Goal: Communication & Community: Answer question/provide support

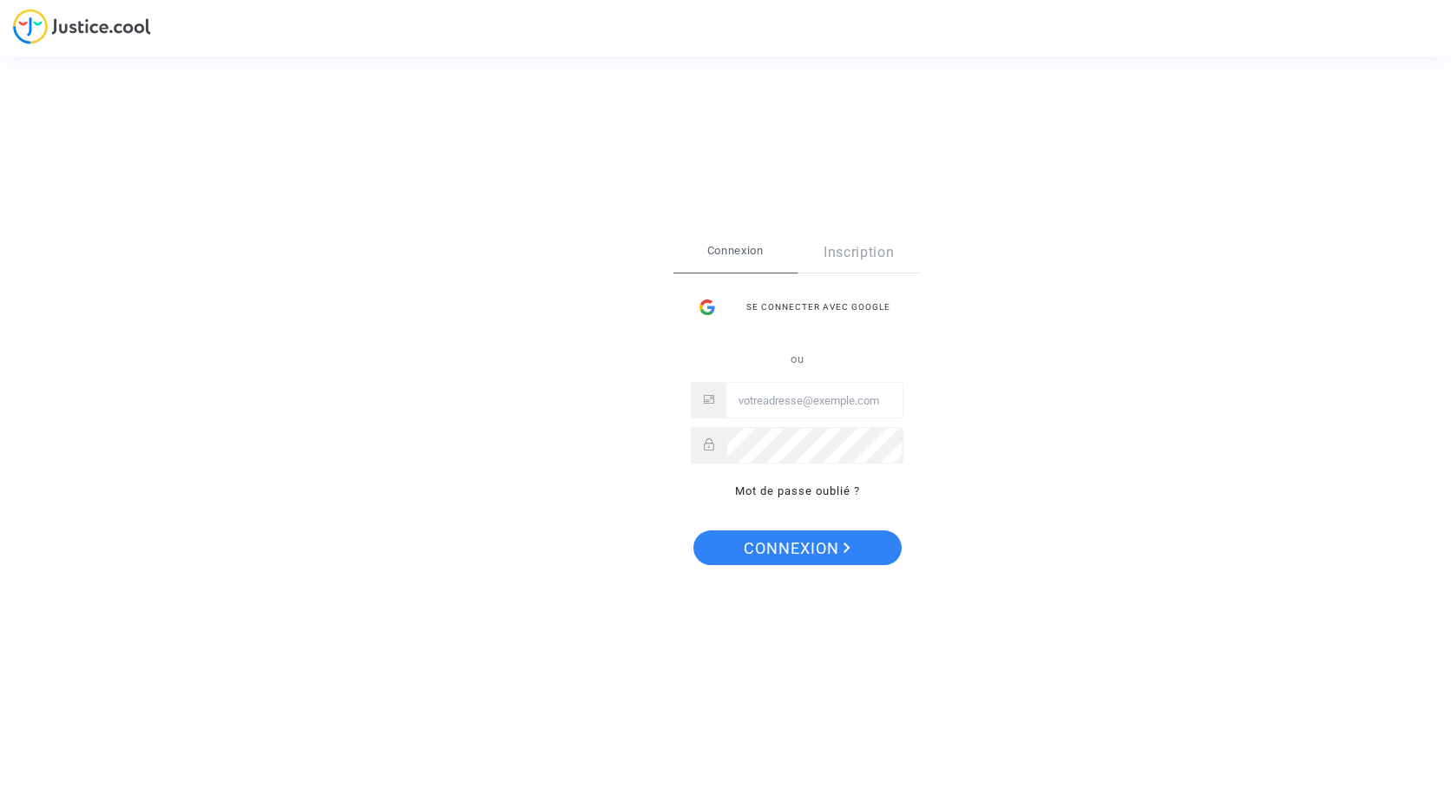
click at [987, 93] on div "Se connecter Connexion Inscription Se connecter avec Google ou Mot de passe oub…" at bounding box center [725, 404] width 1451 height 809
click at [804, 400] on input "Email" at bounding box center [814, 400] width 176 height 35
click at [693, 530] on button "Connexion" at bounding box center [797, 547] width 208 height 35
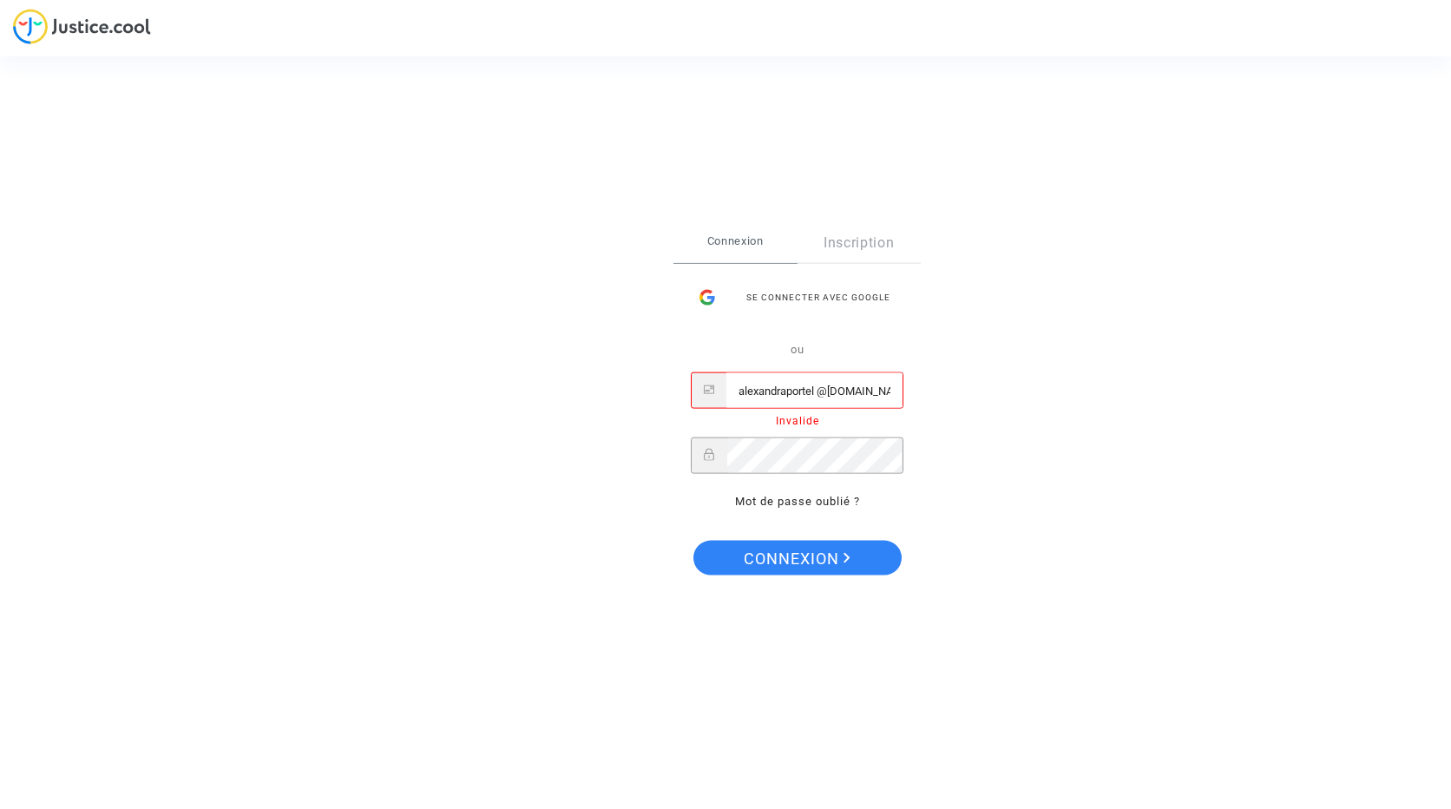
click at [693, 540] on button "Connexion" at bounding box center [797, 557] width 208 height 35
click at [727, 435] on div "ou alexandraportel @[DOMAIN_NAME] Invalide Mot de passe oublié ?" at bounding box center [797, 425] width 213 height 173
click at [693, 540] on button "Connexion" at bounding box center [797, 557] width 208 height 35
click at [805, 551] on span "Connexion" at bounding box center [796, 558] width 107 height 36
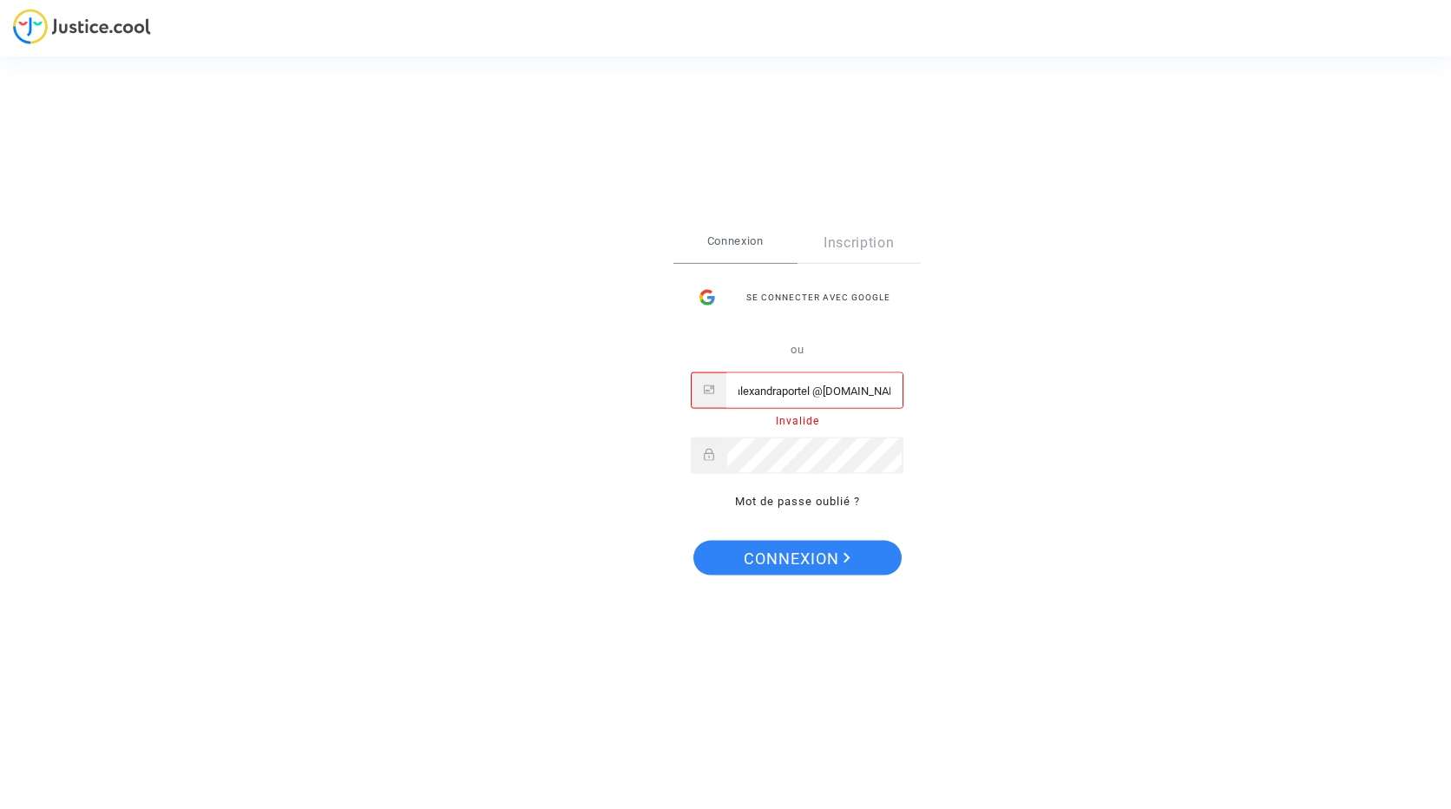
scroll to position [0, 0]
drag, startPoint x: 891, startPoint y: 390, endPoint x: 720, endPoint y: 383, distance: 171.0
click at [720, 383] on div "alexandraportel @[DOMAIN_NAME]" at bounding box center [797, 390] width 213 height 36
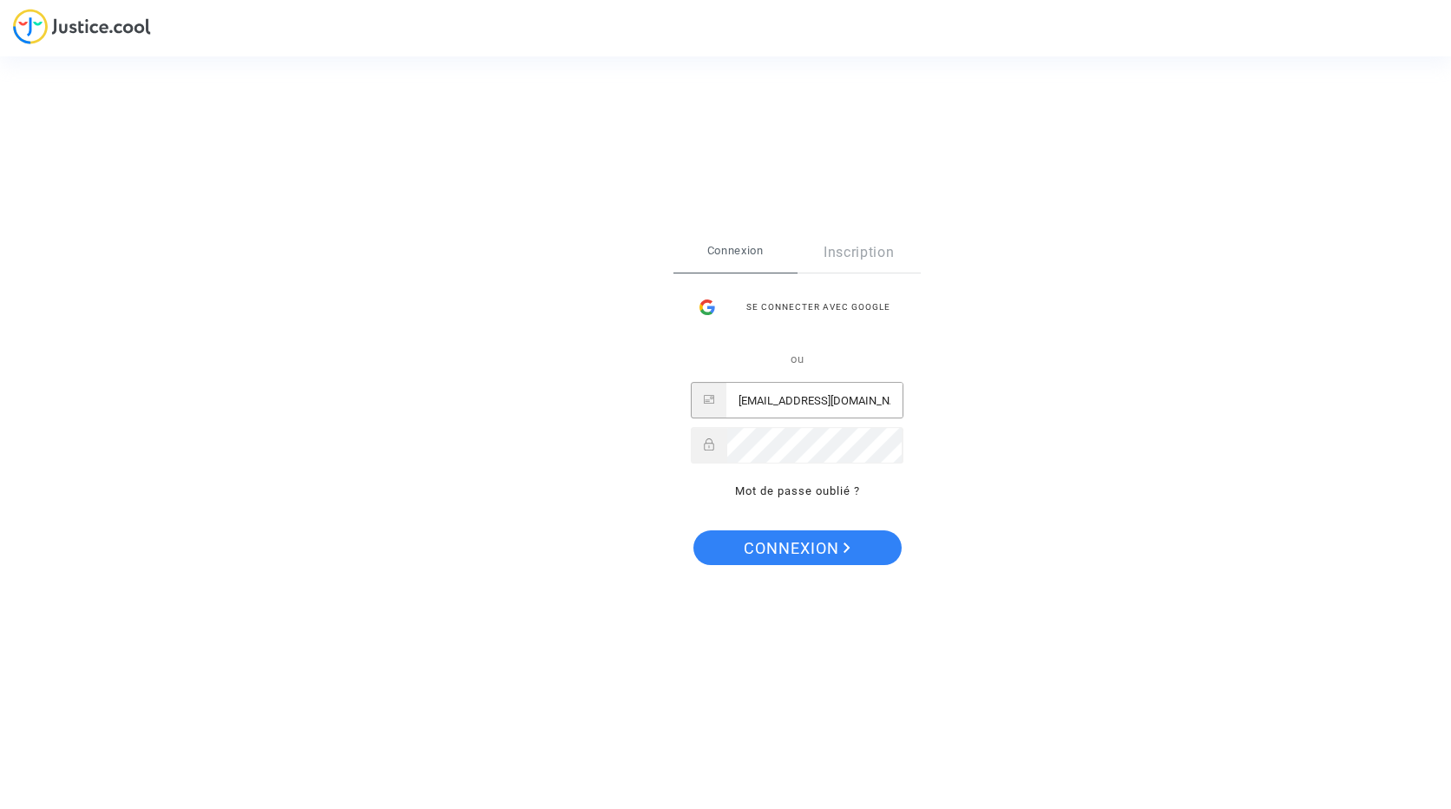
scroll to position [0, 1]
type input "[EMAIL_ADDRESS][DOMAIN_NAME]"
click at [802, 548] on span "Connexion" at bounding box center [796, 548] width 107 height 36
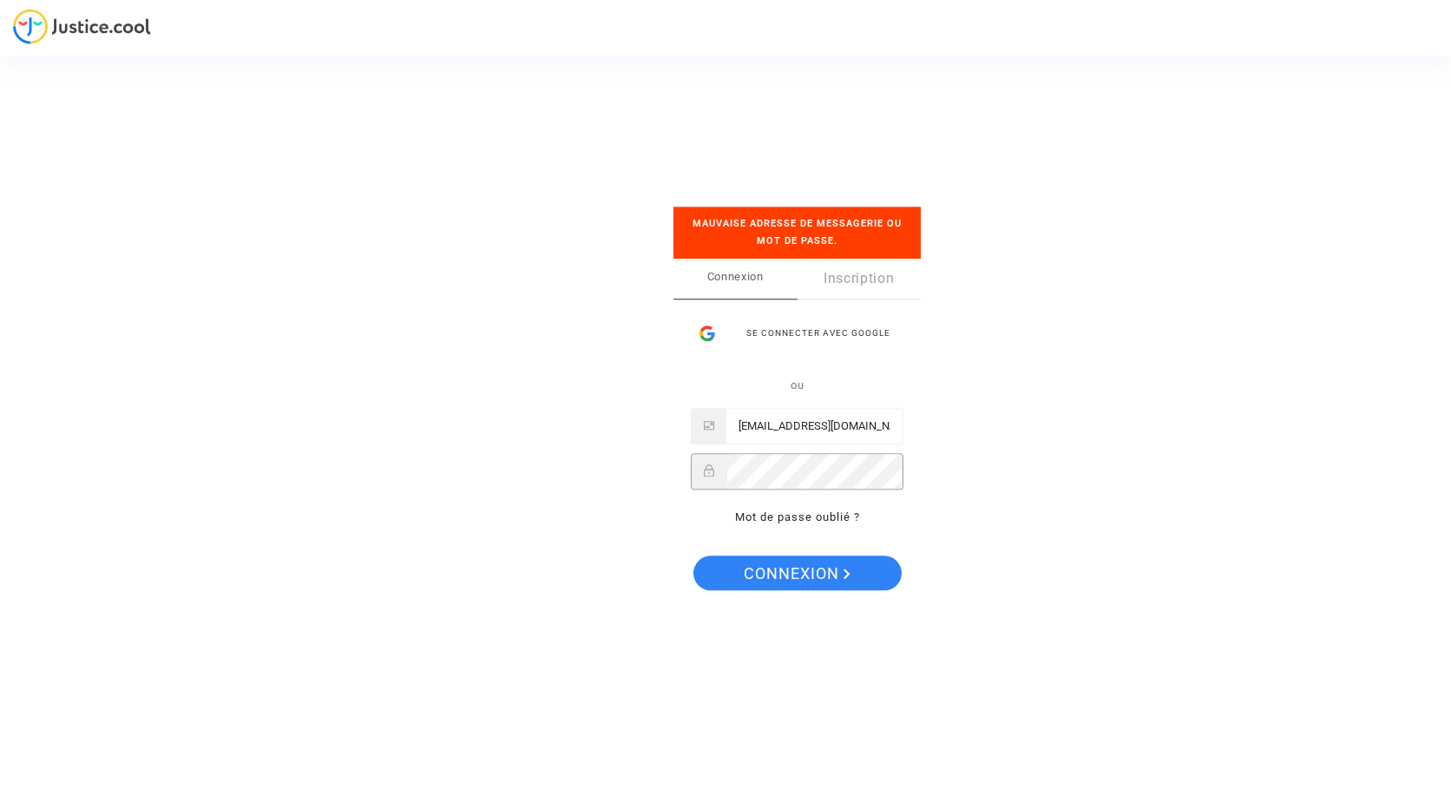
click at [711, 464] on div at bounding box center [797, 471] width 213 height 36
click at [783, 577] on span "Connexion" at bounding box center [796, 574] width 107 height 36
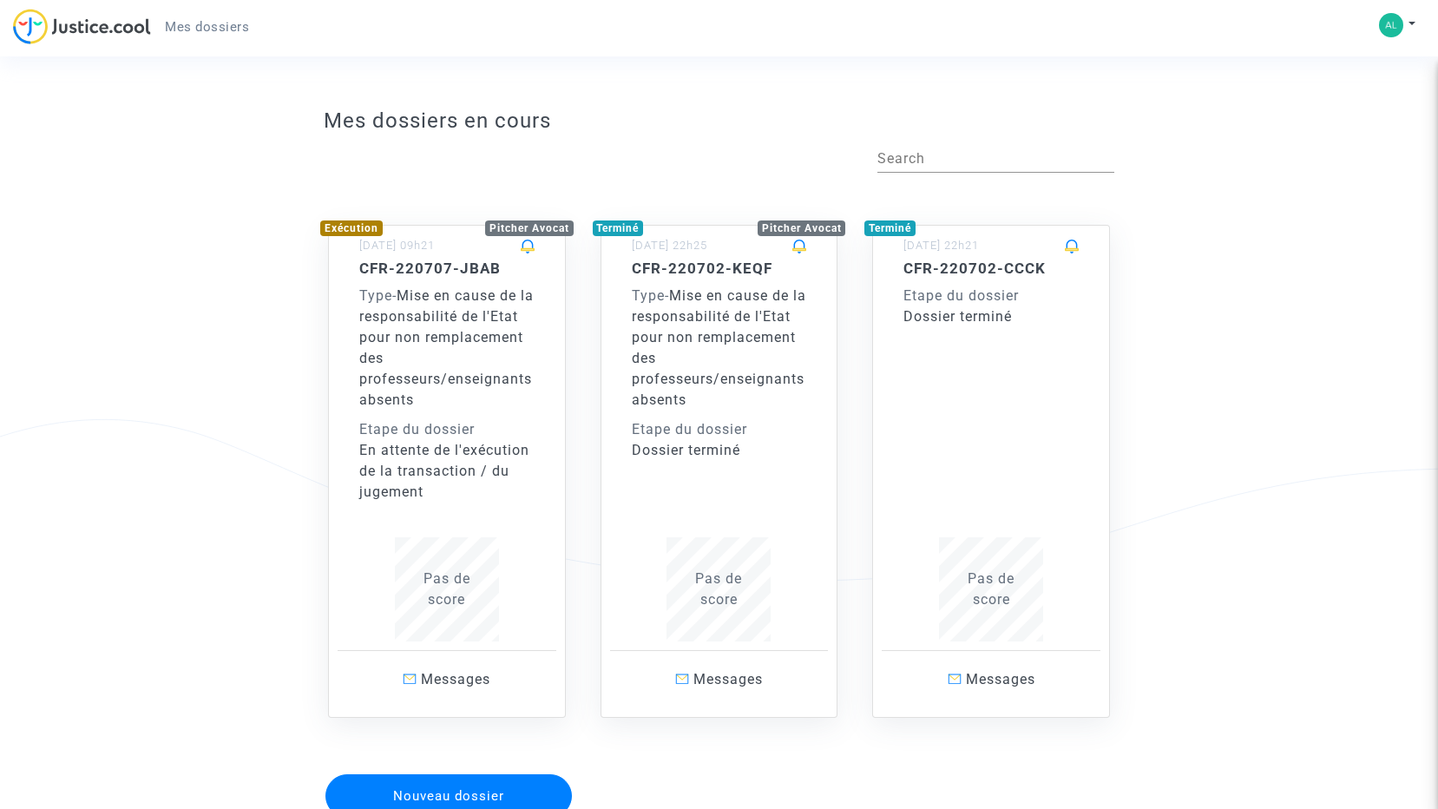
click at [451, 420] on div "Etape du dossier" at bounding box center [446, 429] width 175 height 21
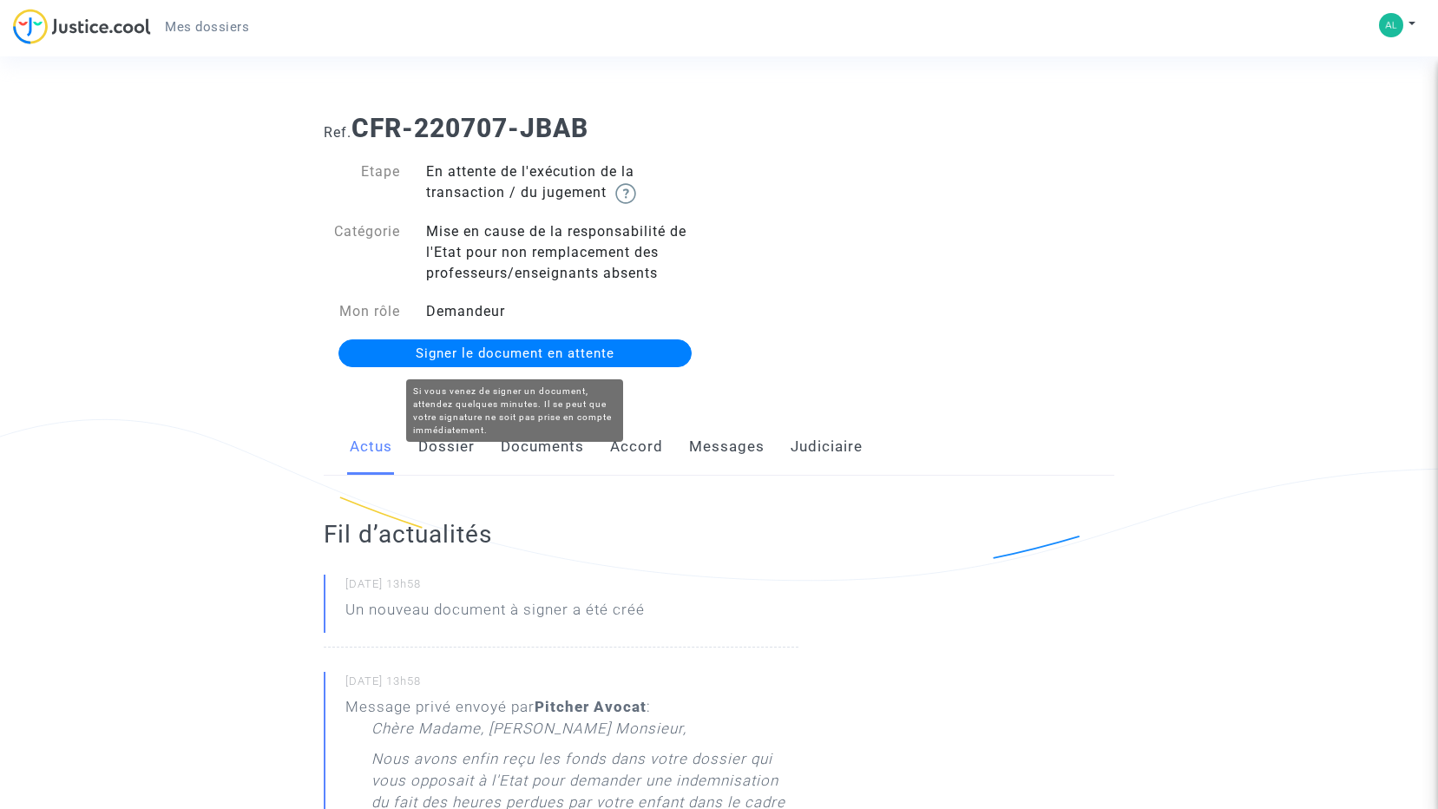
click at [546, 349] on span "Signer le document en attente" at bounding box center [515, 353] width 199 height 16
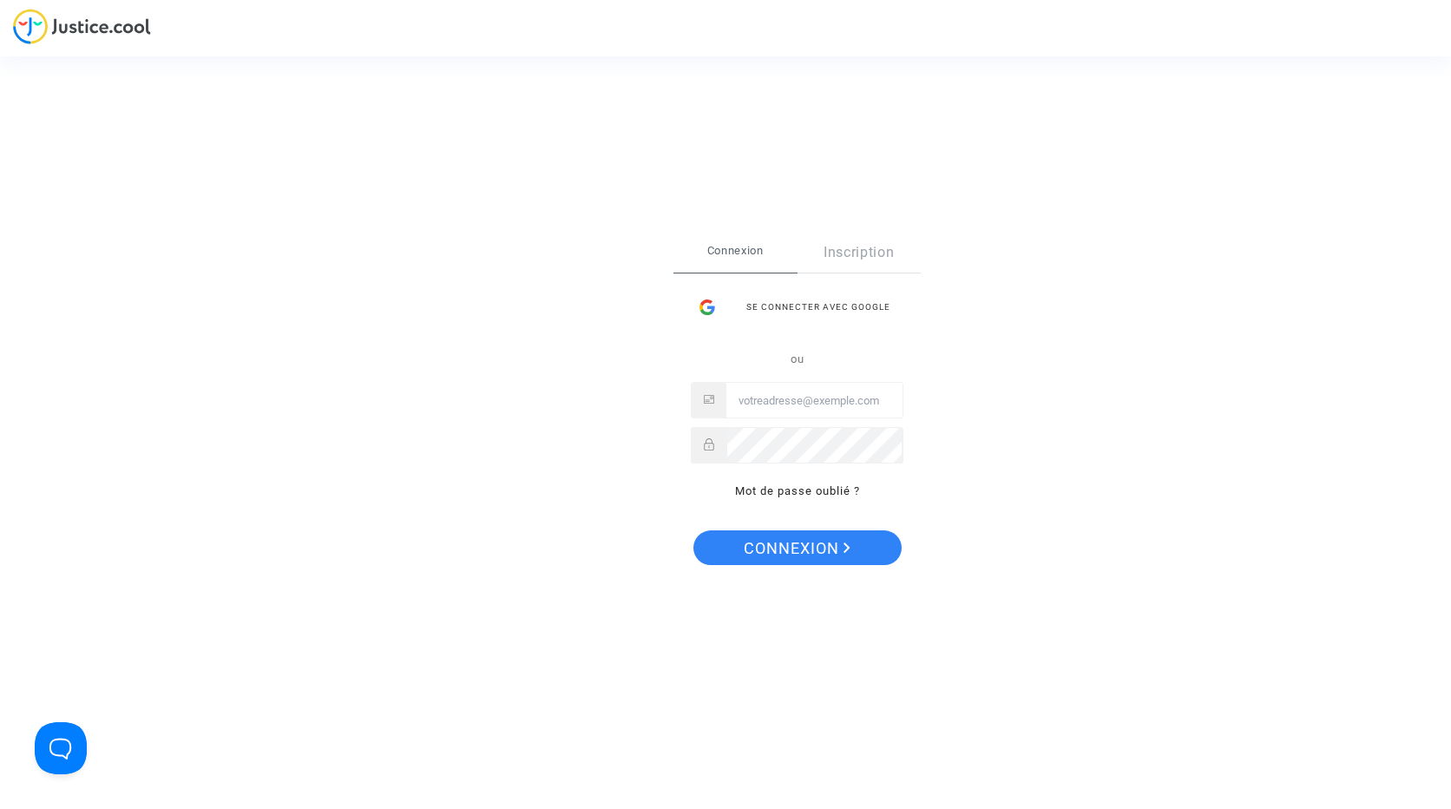
click at [783, 400] on input "Email" at bounding box center [814, 400] width 176 height 35
type input "[EMAIL_ADDRESS][DOMAIN_NAME]"
click at [802, 544] on span "Connexion" at bounding box center [796, 548] width 107 height 36
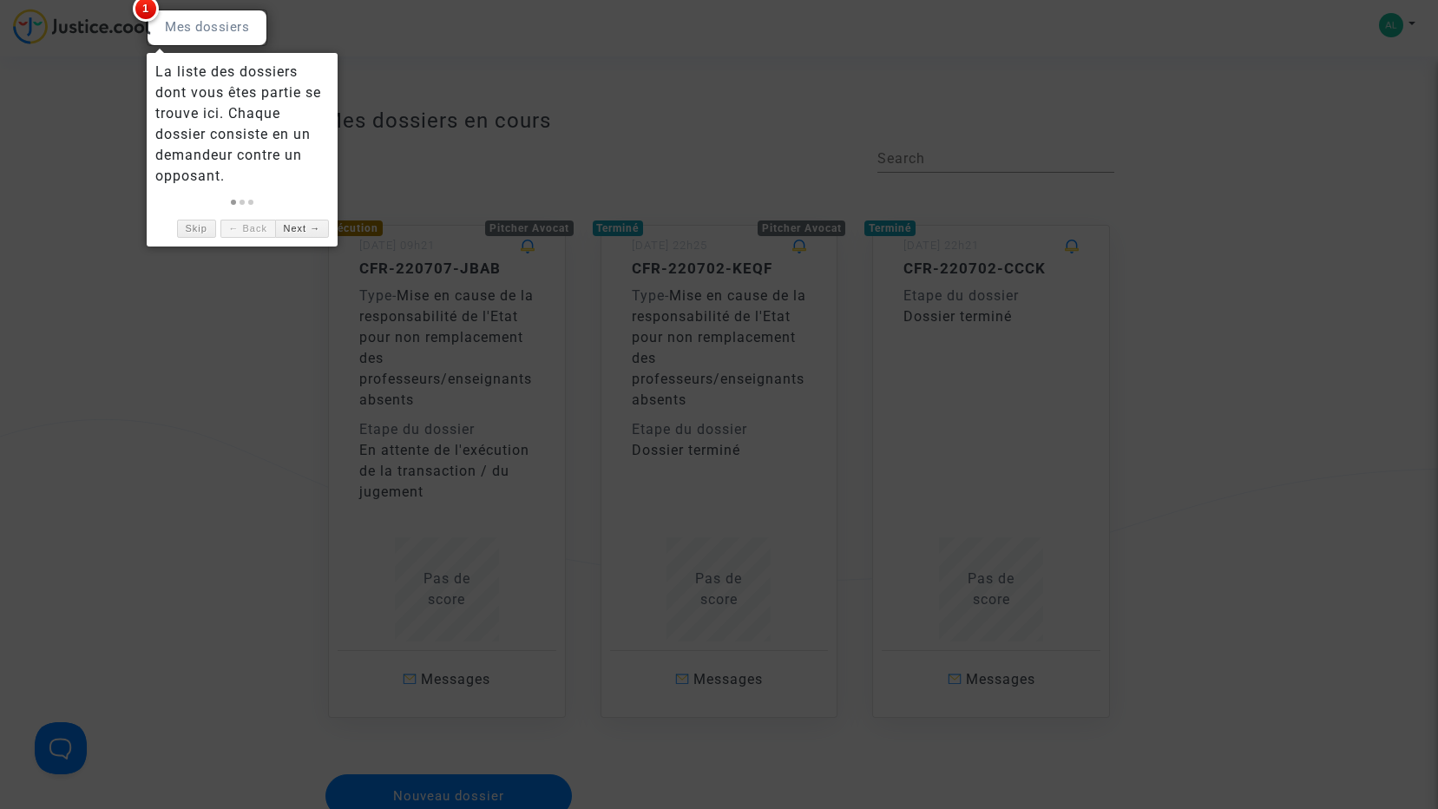
click at [181, 483] on div at bounding box center [719, 404] width 1438 height 809
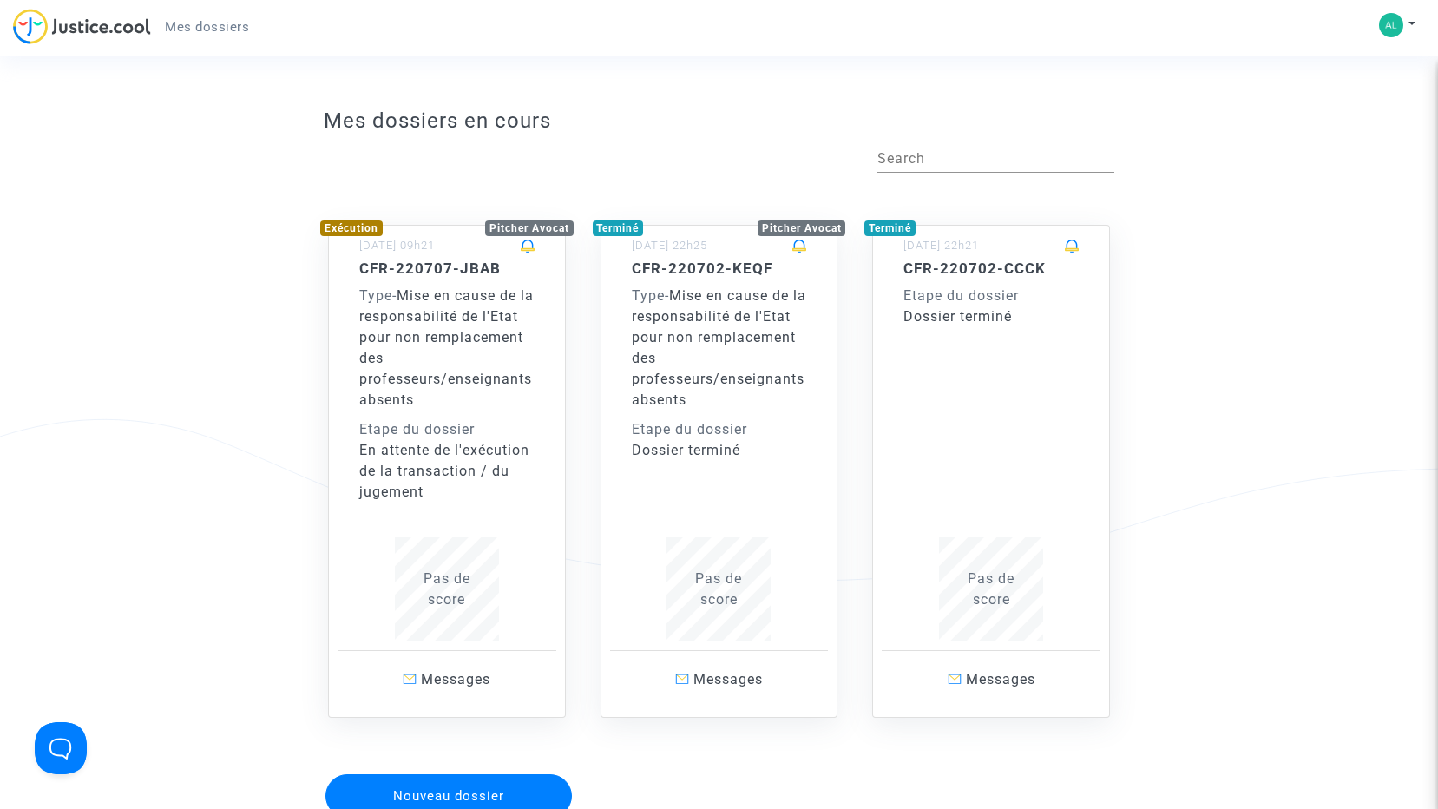
click at [450, 457] on div "En attente de l'exécution de la transaction / du jugement" at bounding box center [446, 471] width 175 height 62
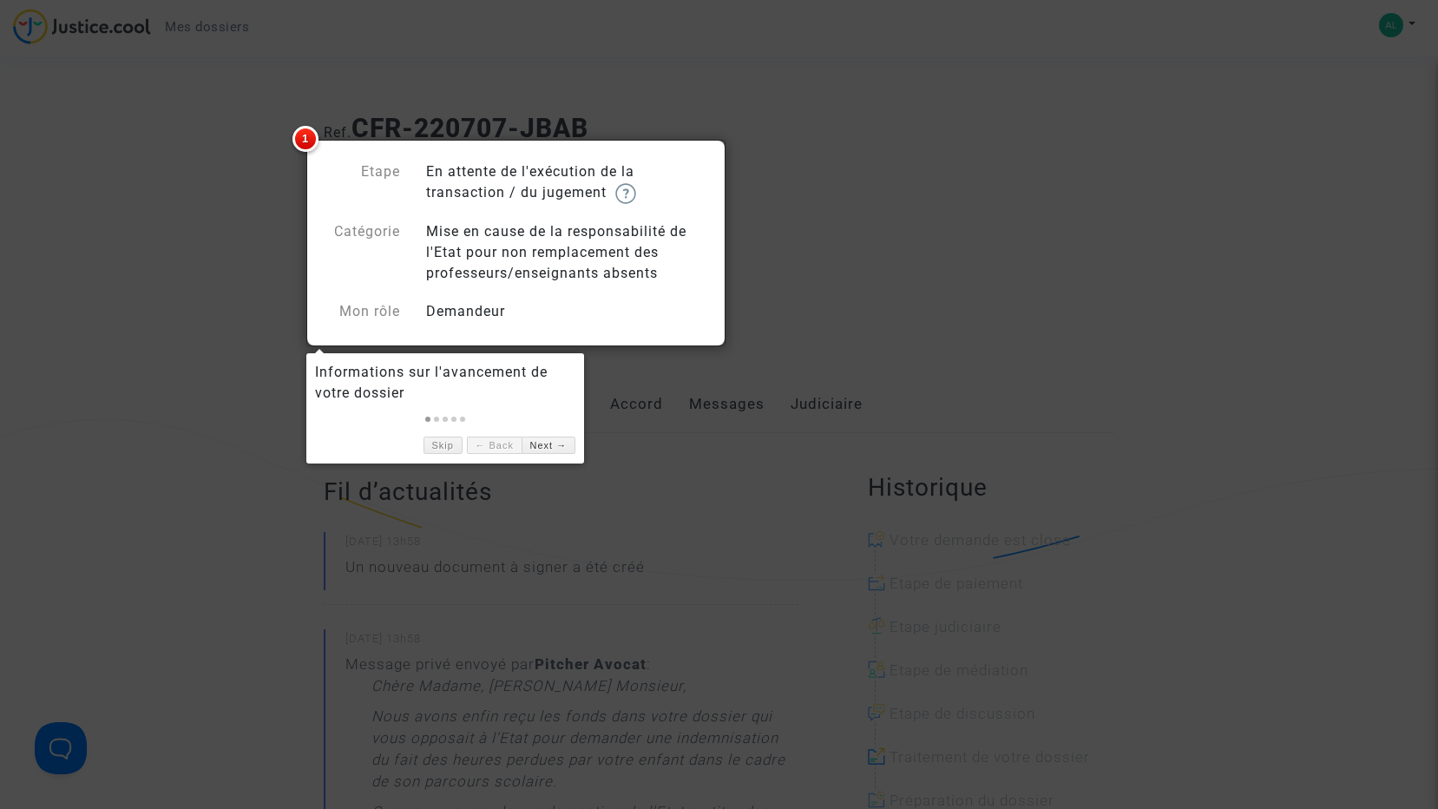
click at [721, 377] on div at bounding box center [719, 404] width 1438 height 809
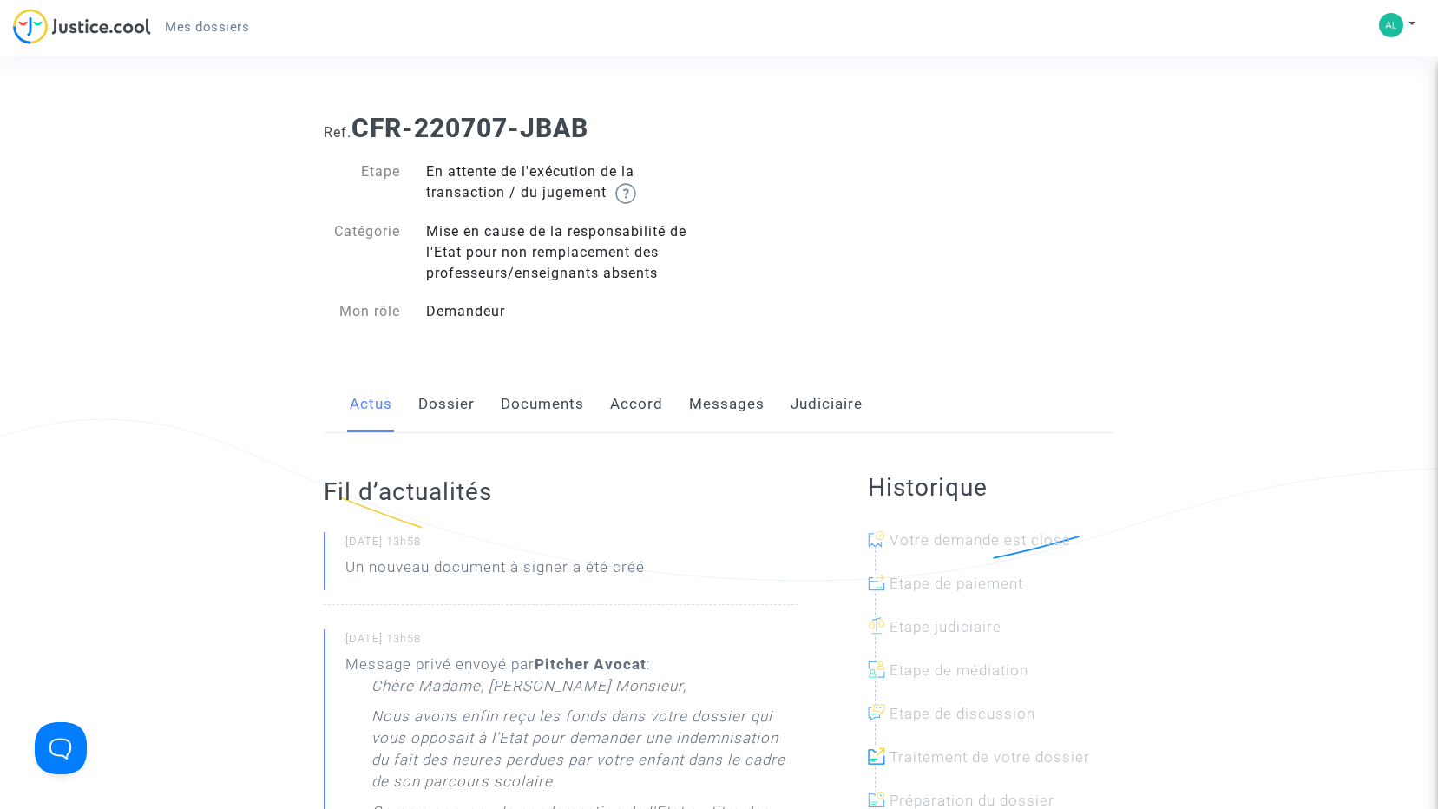
click at [449, 403] on link "Dossier" at bounding box center [446, 404] width 56 height 57
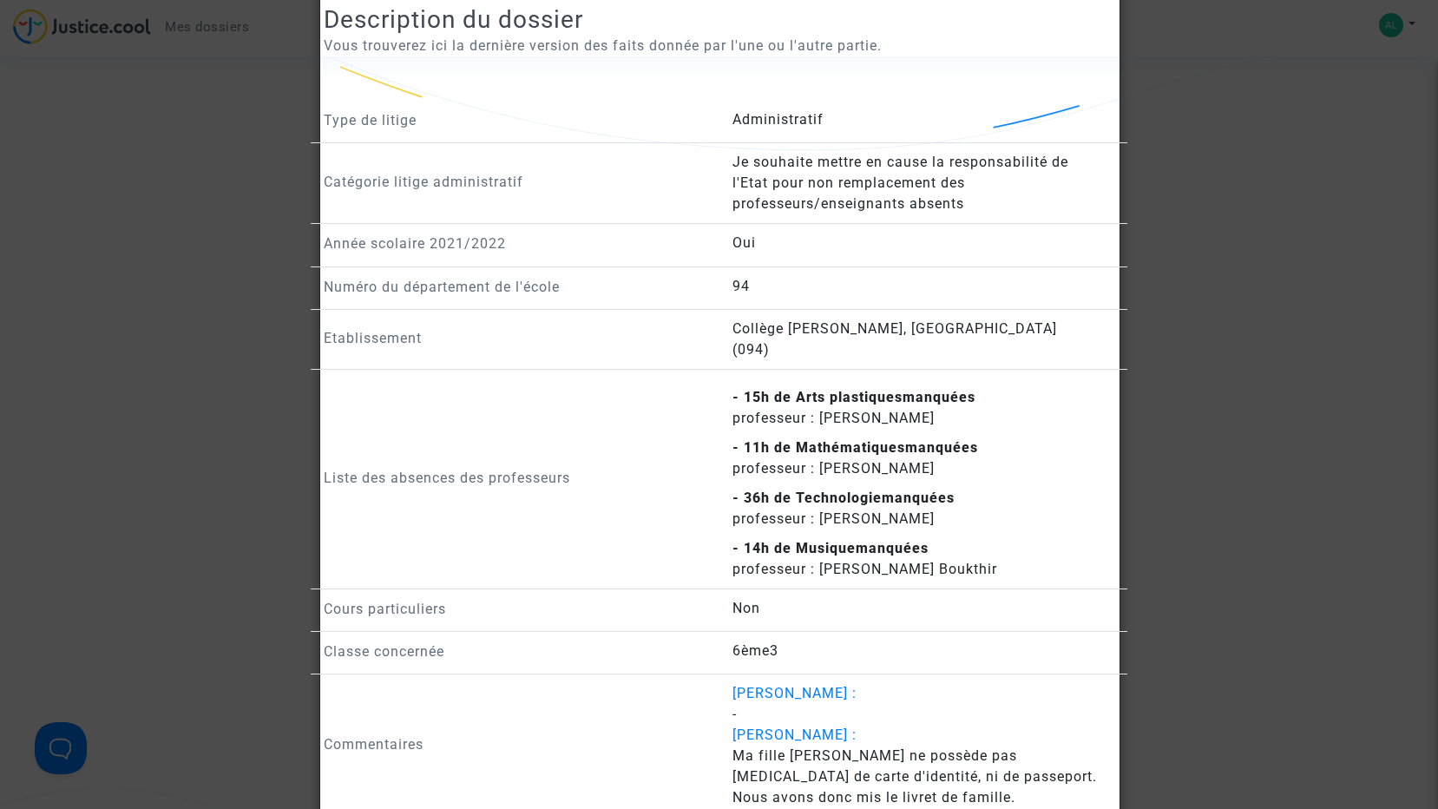
scroll to position [1475, 0]
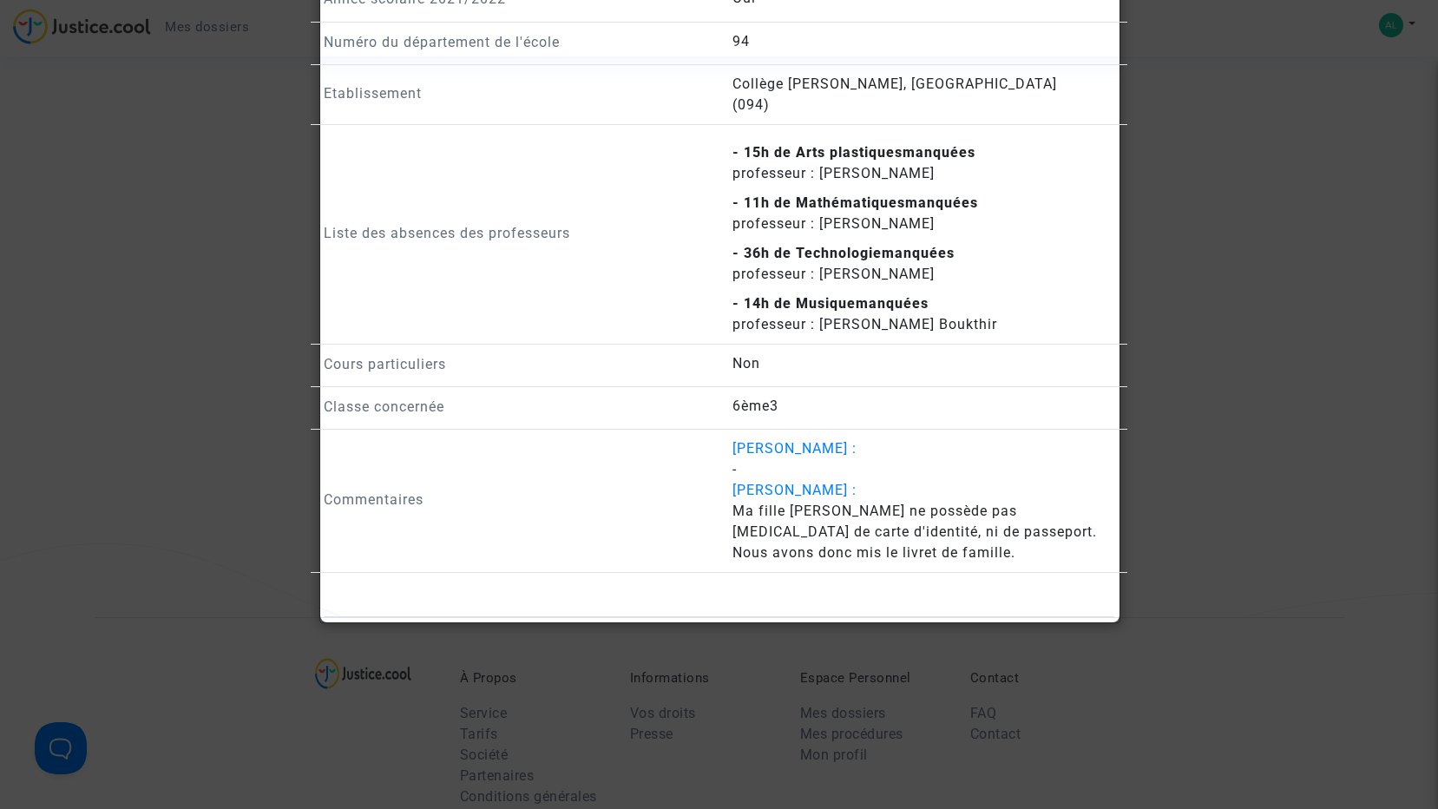
click at [284, 416] on div at bounding box center [719, 404] width 1438 height 809
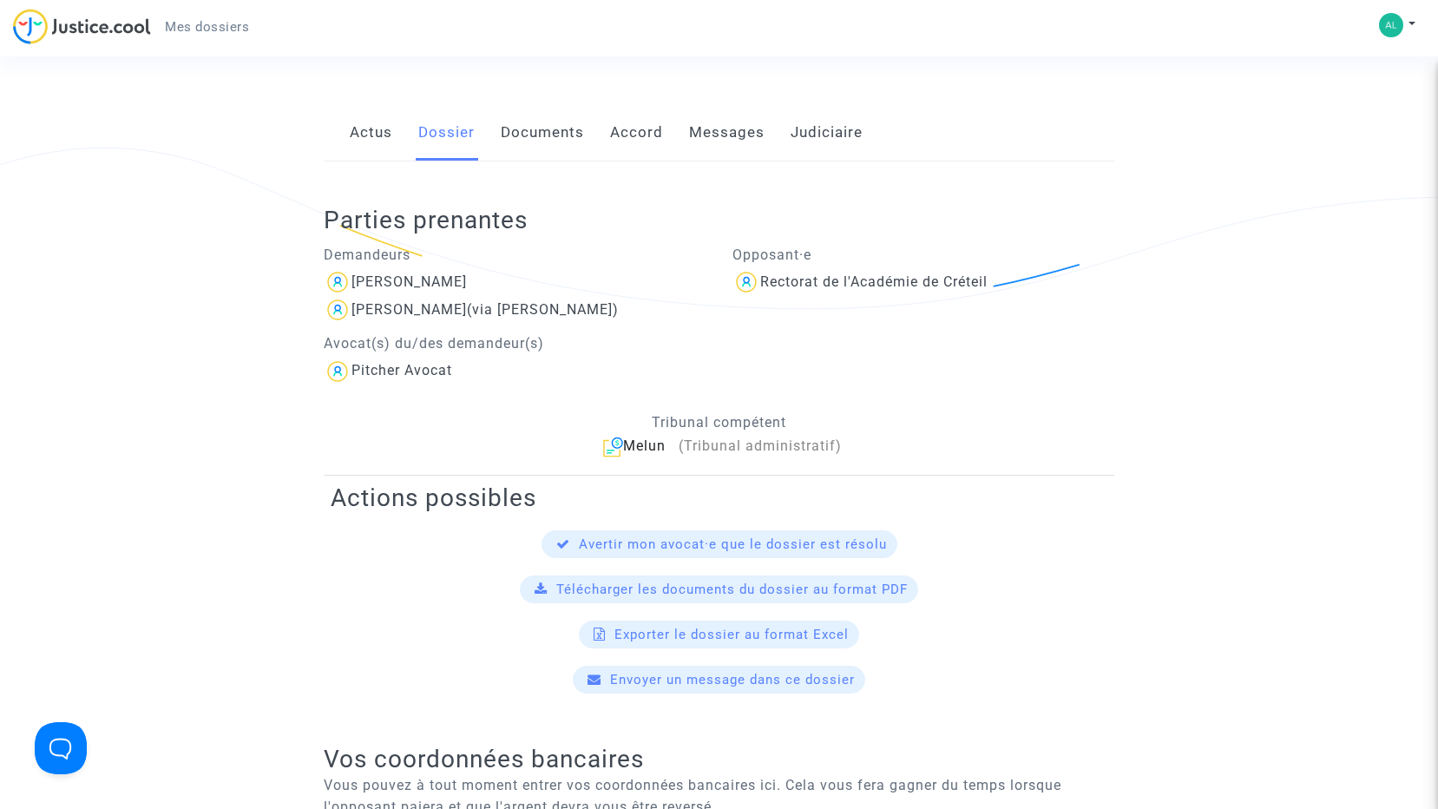
scroll to position [260, 0]
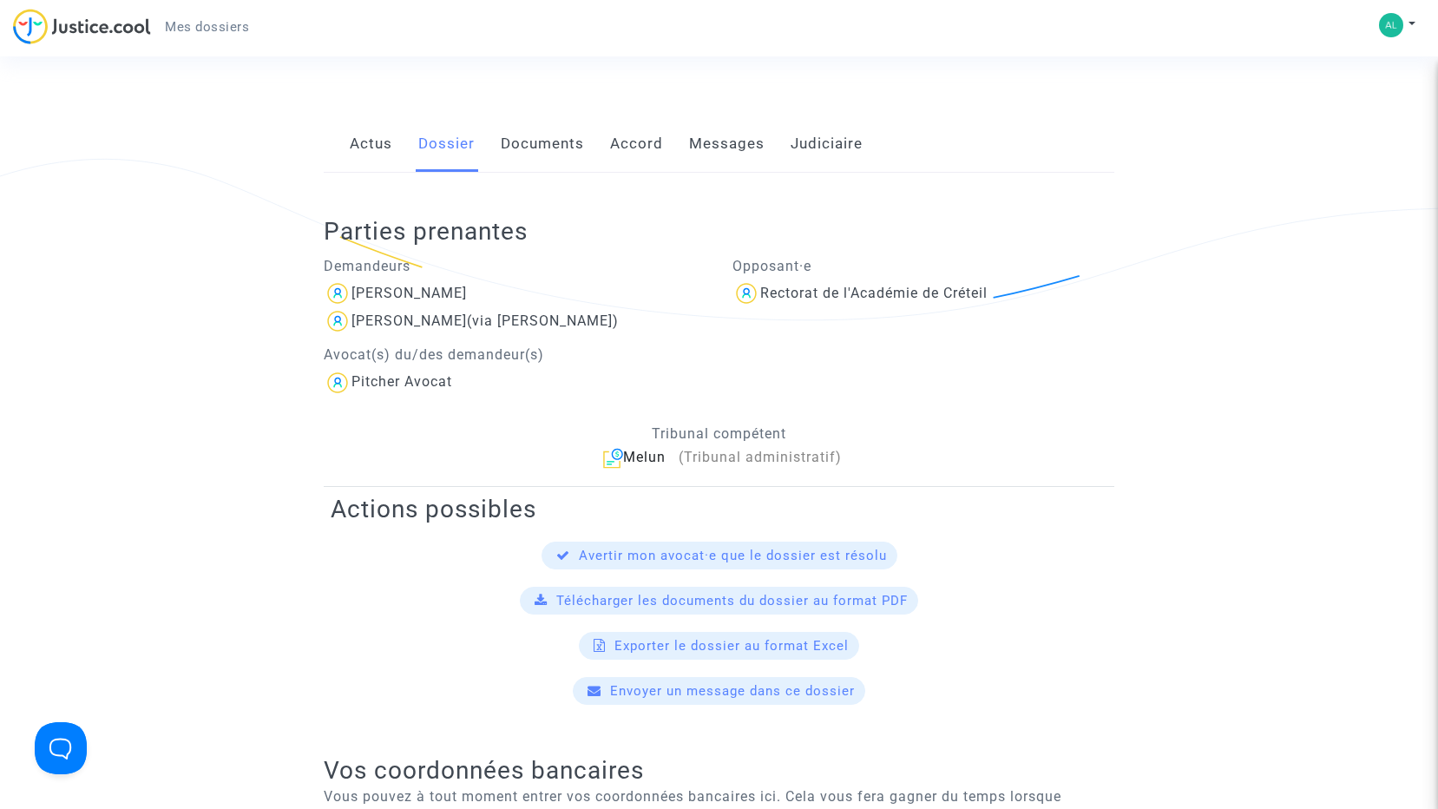
click at [523, 135] on link "Documents" at bounding box center [542, 143] width 83 height 57
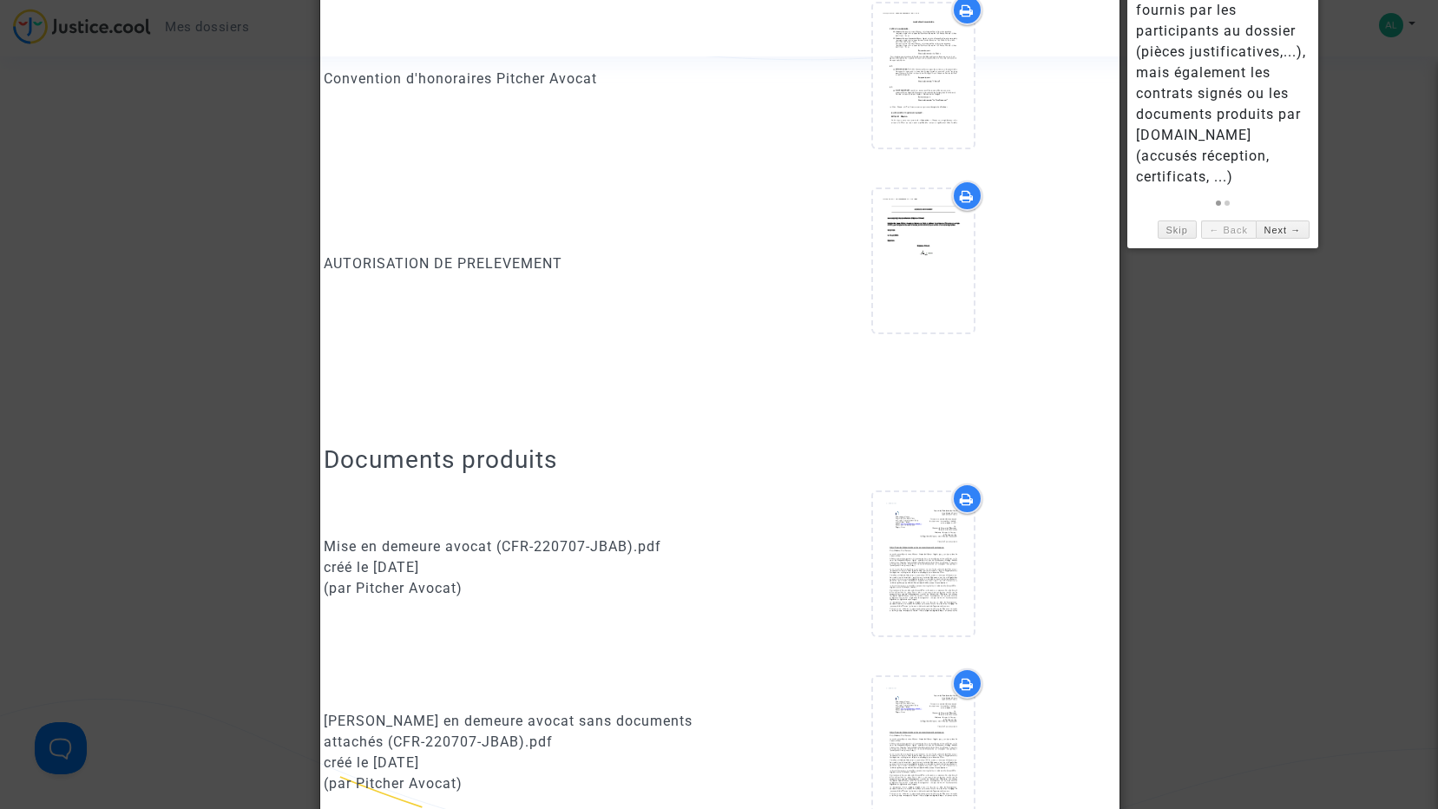
scroll to position [781, 0]
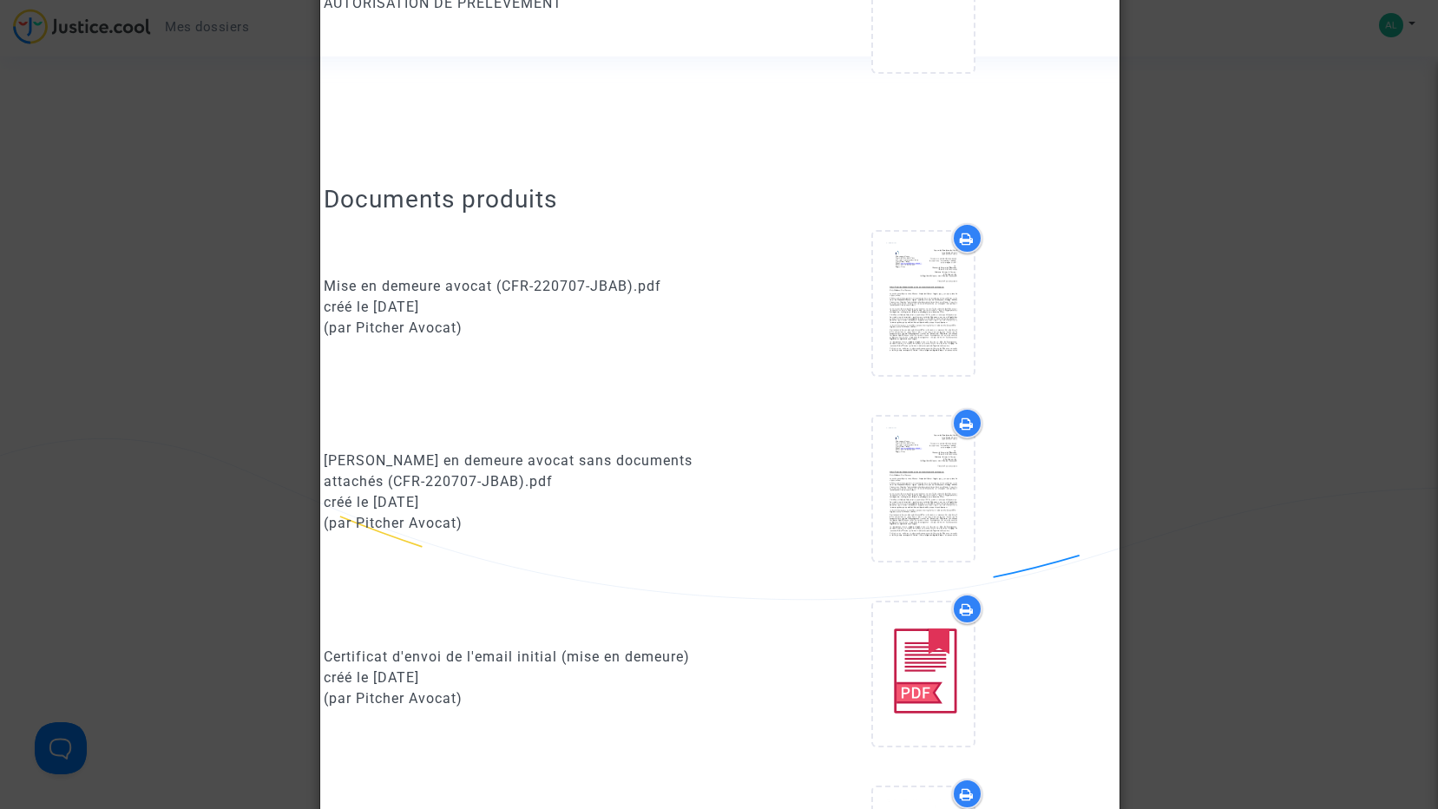
click at [141, 357] on div at bounding box center [719, 404] width 1438 height 809
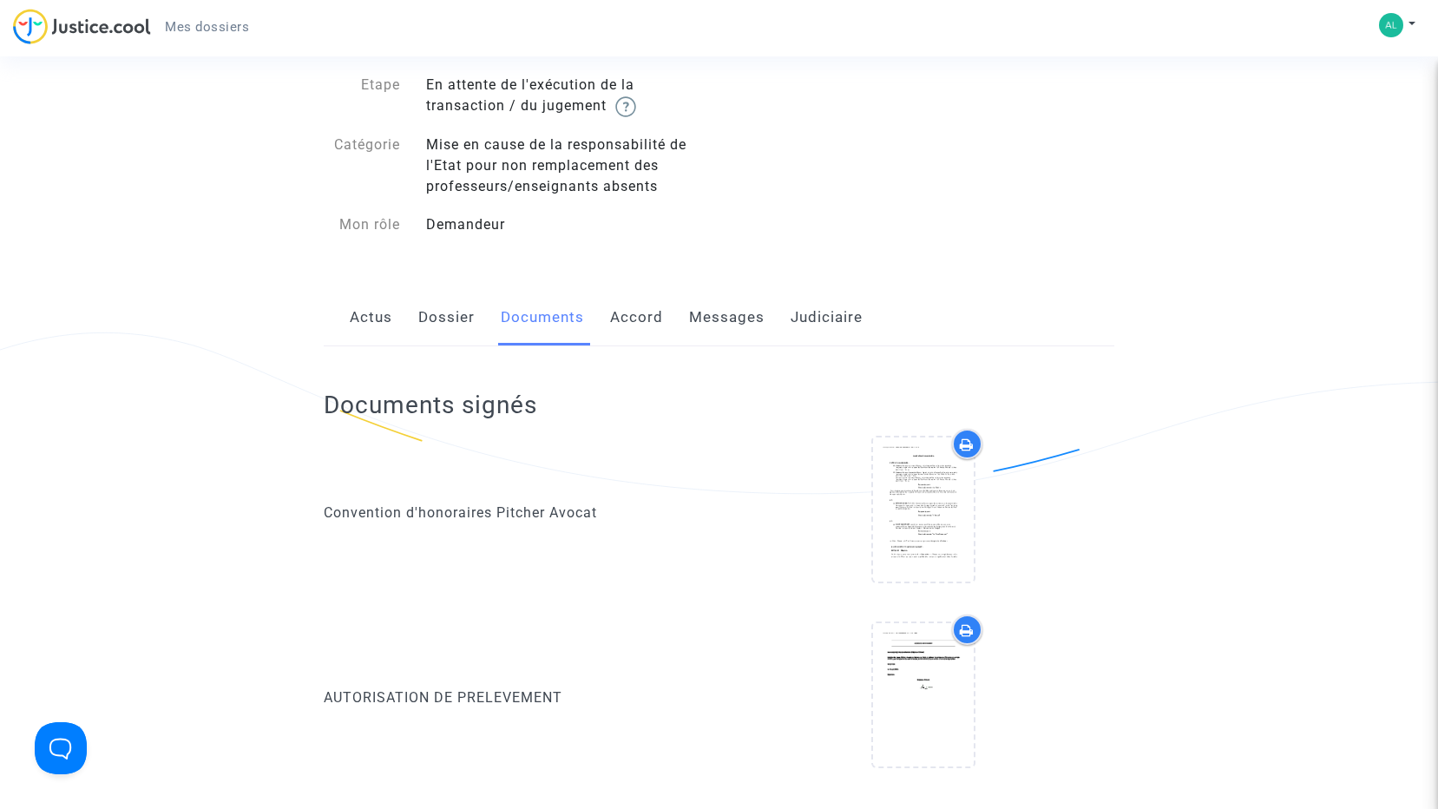
scroll to position [0, 0]
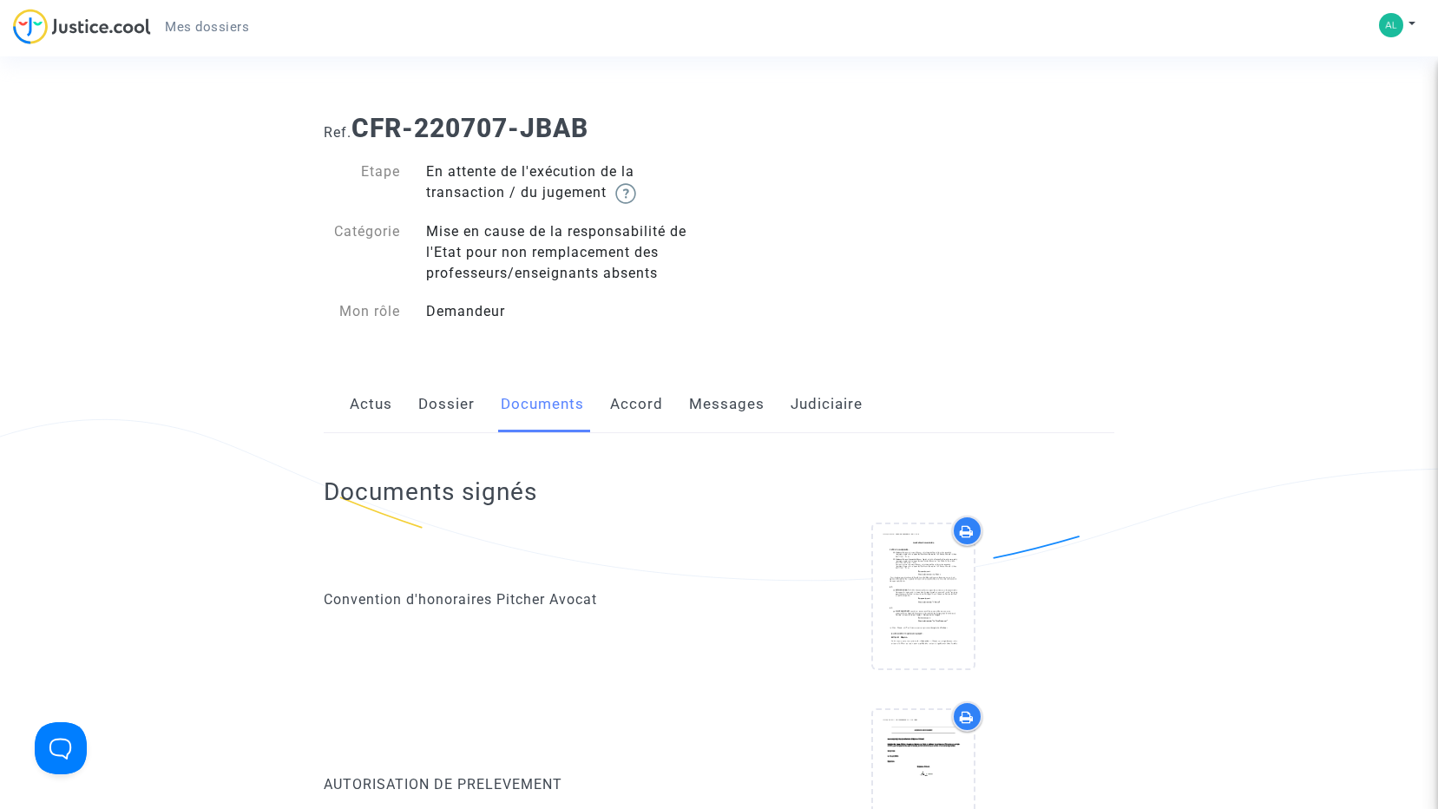
click at [643, 398] on link "Accord" at bounding box center [636, 404] width 53 height 57
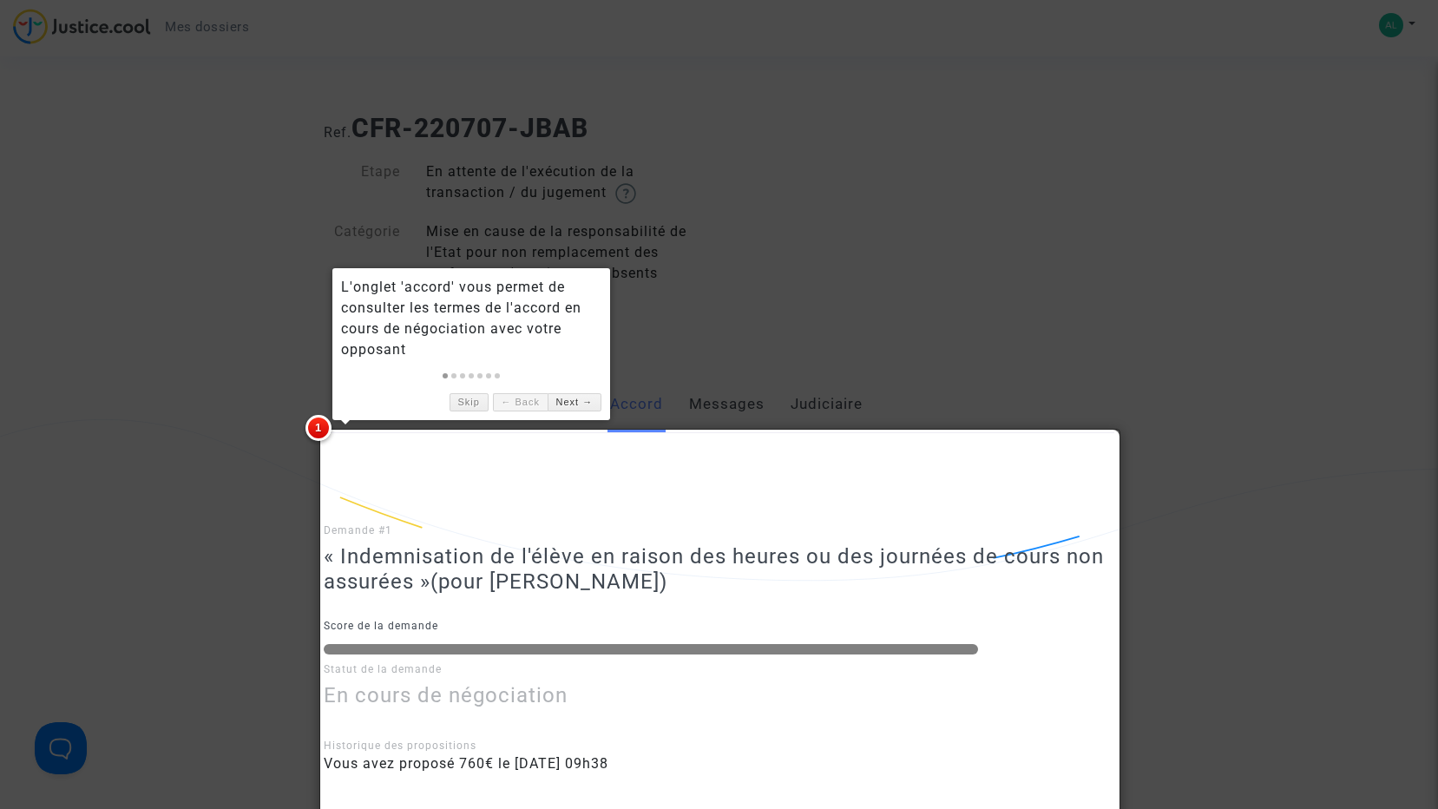
click at [173, 513] on div at bounding box center [719, 404] width 1438 height 809
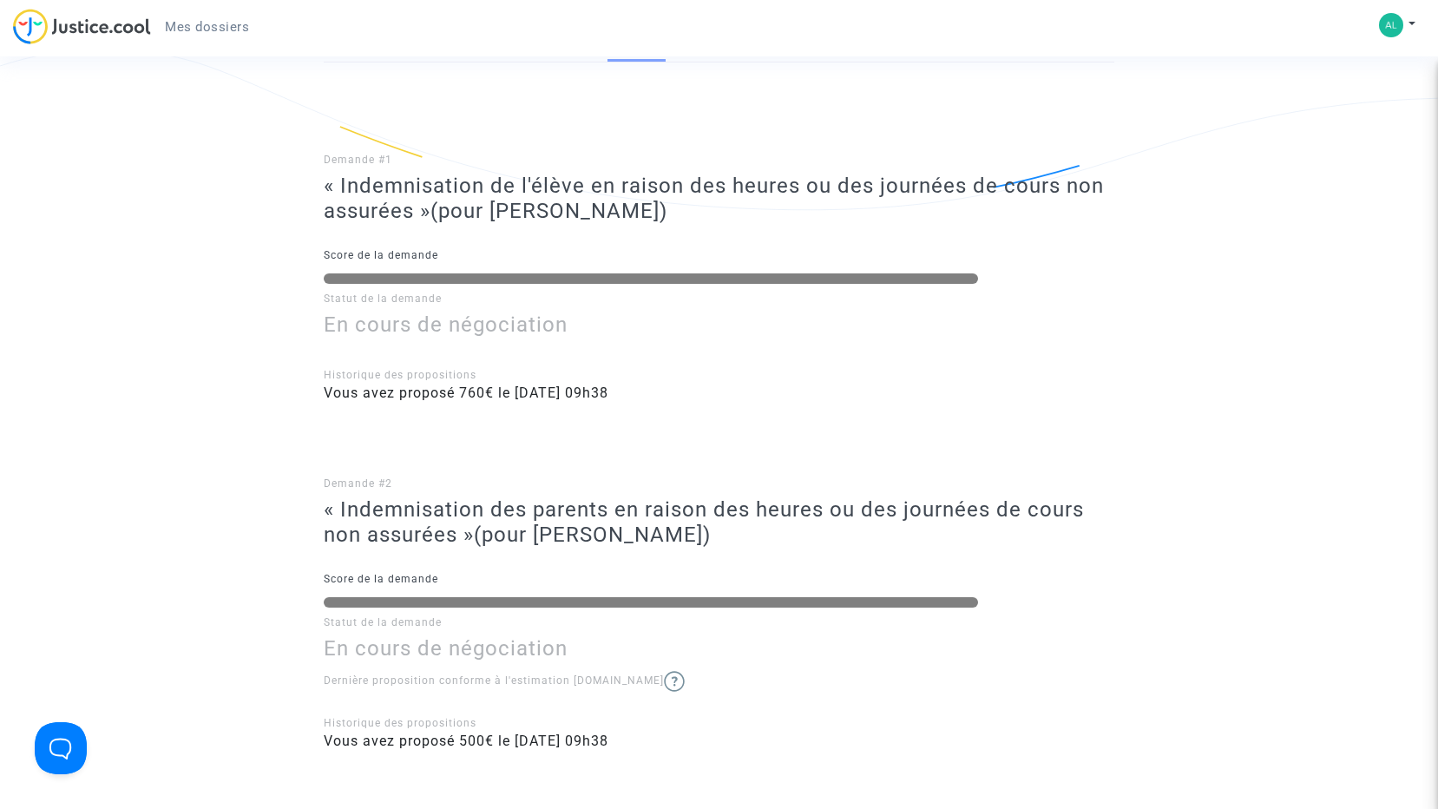
scroll to position [260, 0]
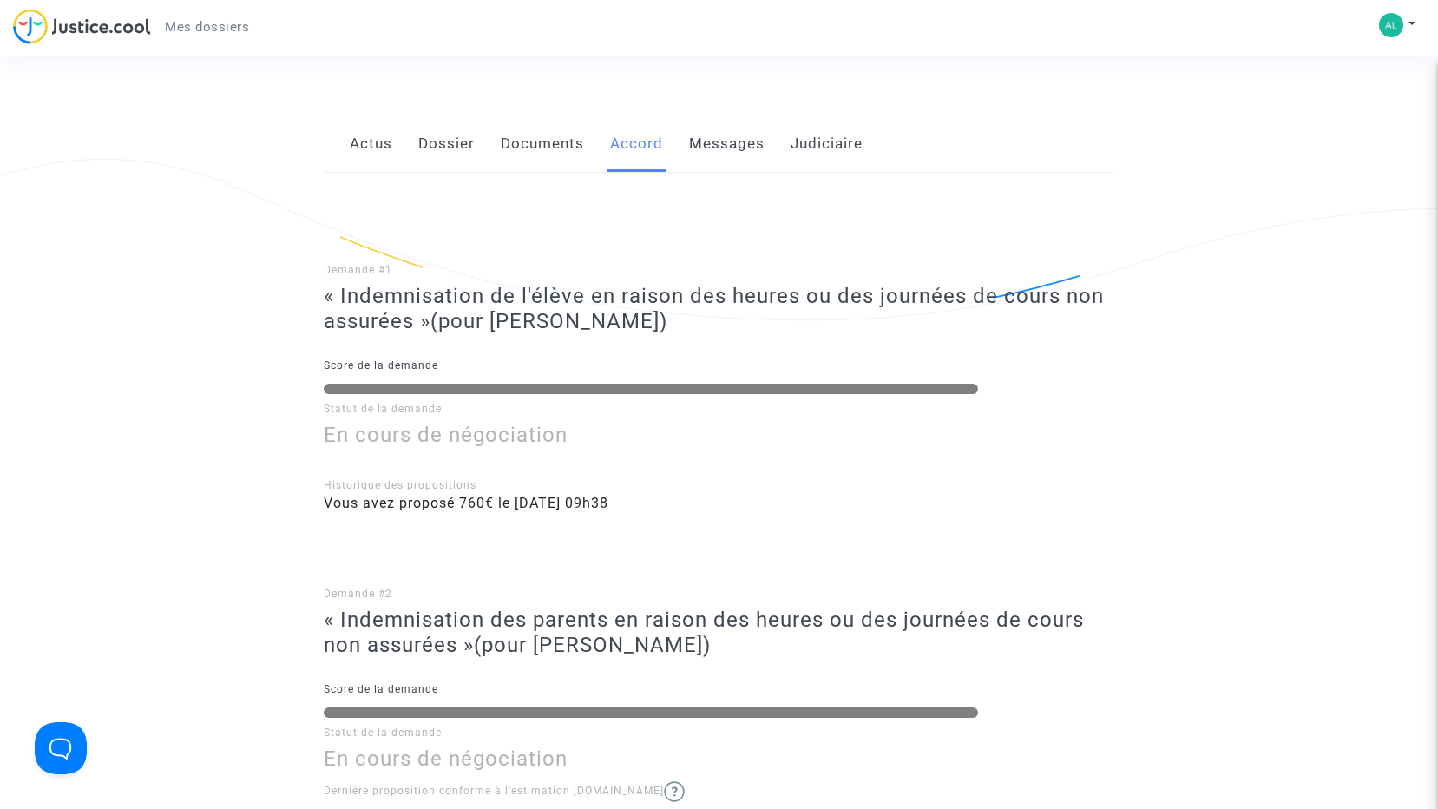
click at [739, 142] on link "Messages" at bounding box center [726, 143] width 75 height 57
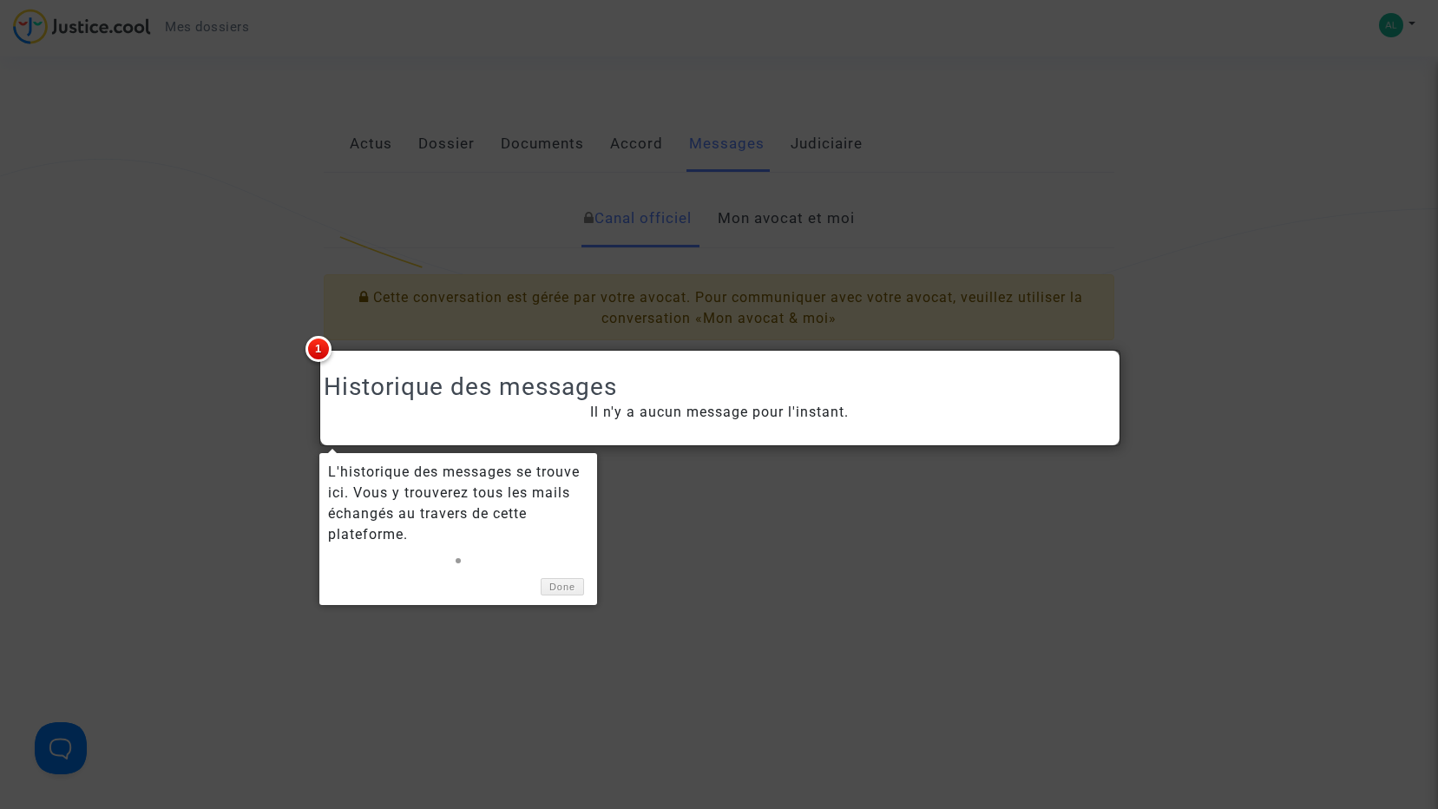
click at [397, 206] on div at bounding box center [719, 404] width 1438 height 809
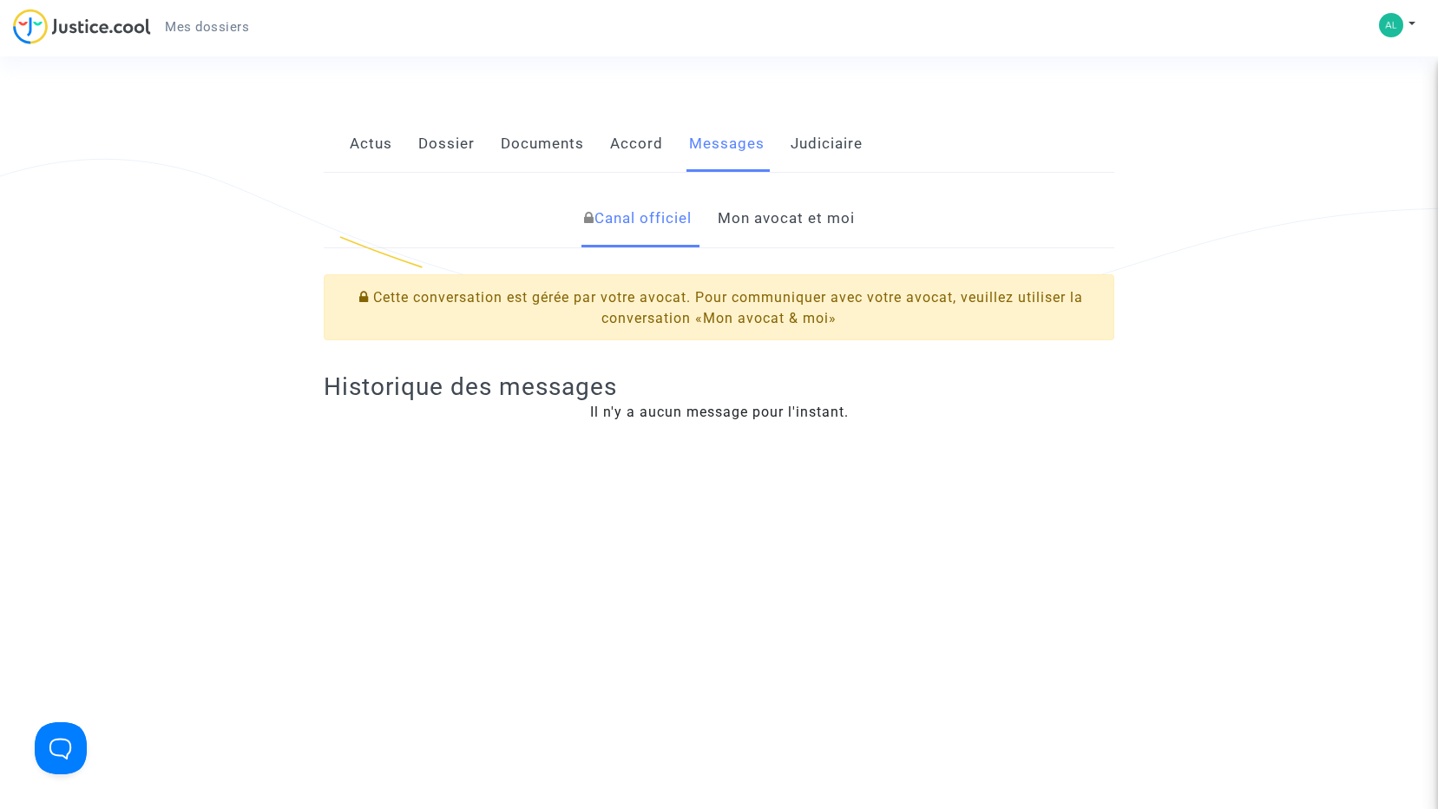
click at [442, 142] on link "Dossier" at bounding box center [446, 143] width 56 height 57
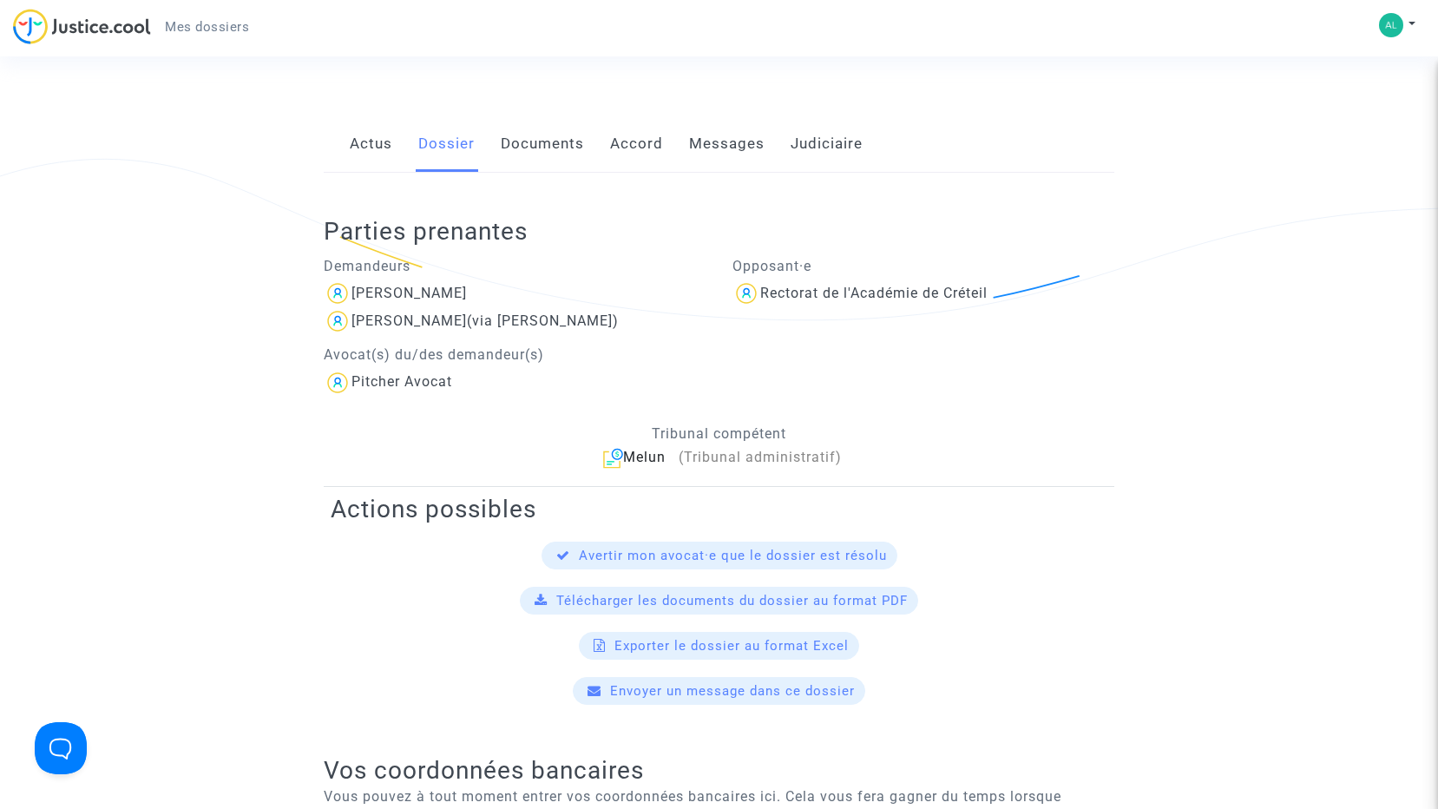
click at [388, 145] on link "Actus" at bounding box center [371, 143] width 43 height 57
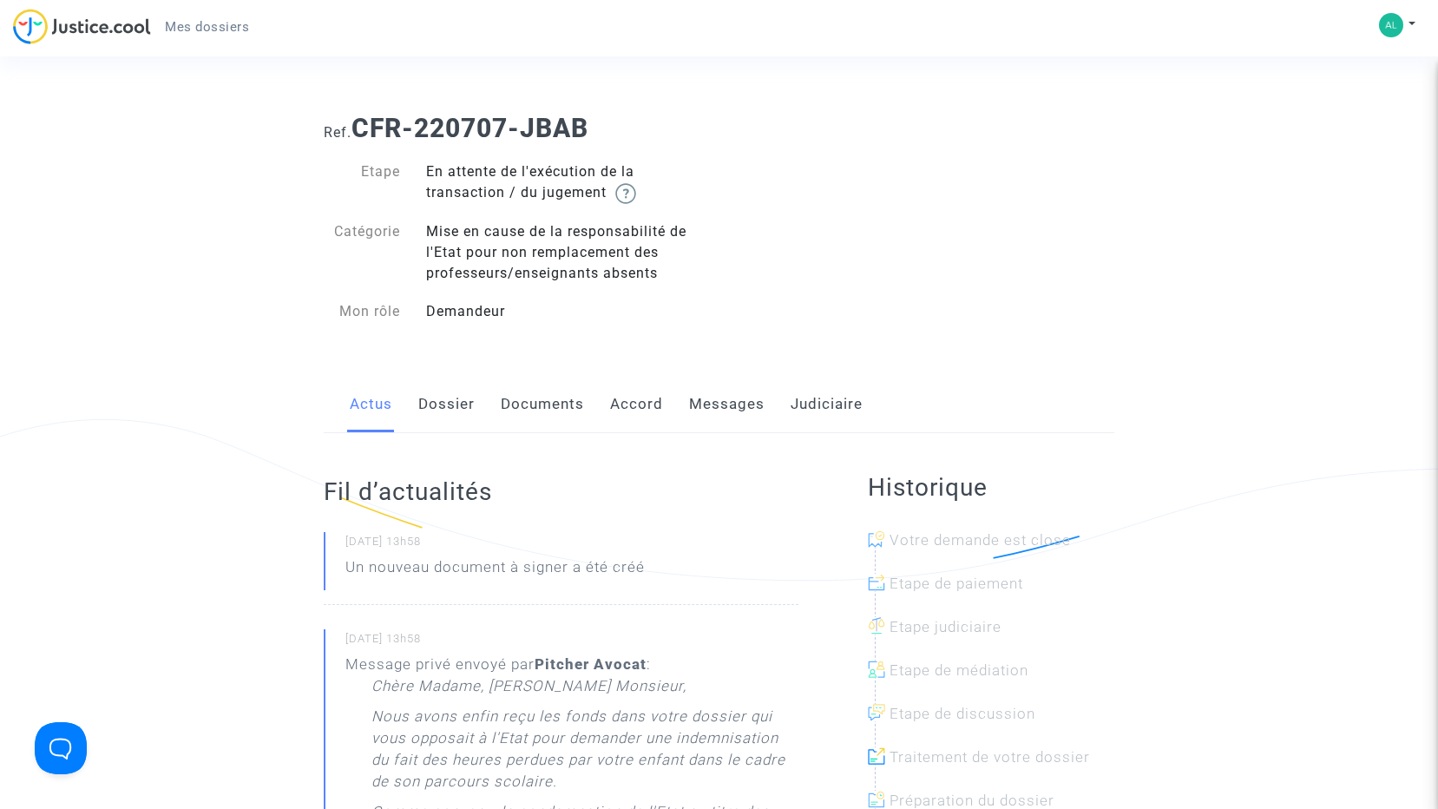
click at [743, 399] on link "Messages" at bounding box center [726, 404] width 75 height 57
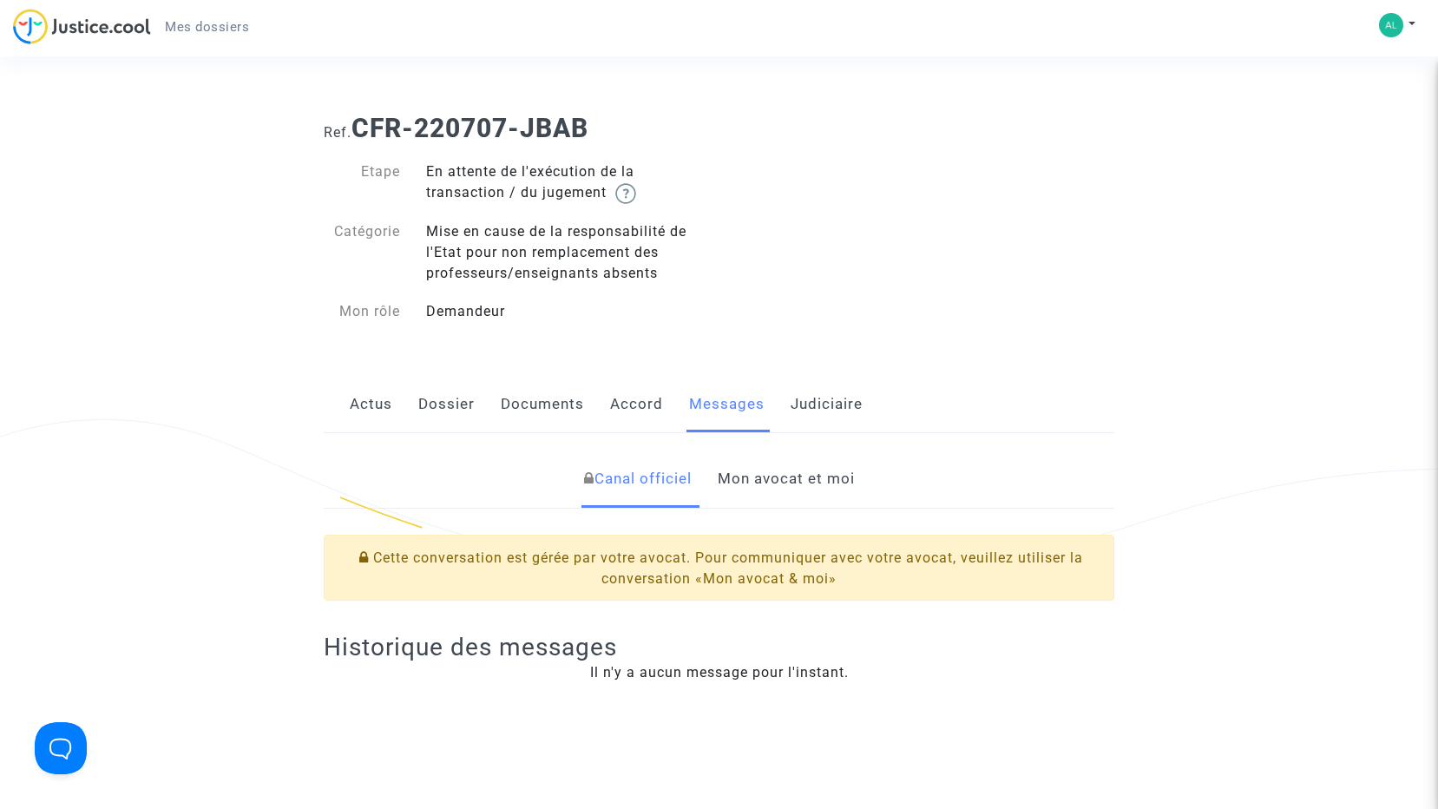
click at [762, 471] on link "Mon avocat et moi" at bounding box center [785, 478] width 137 height 57
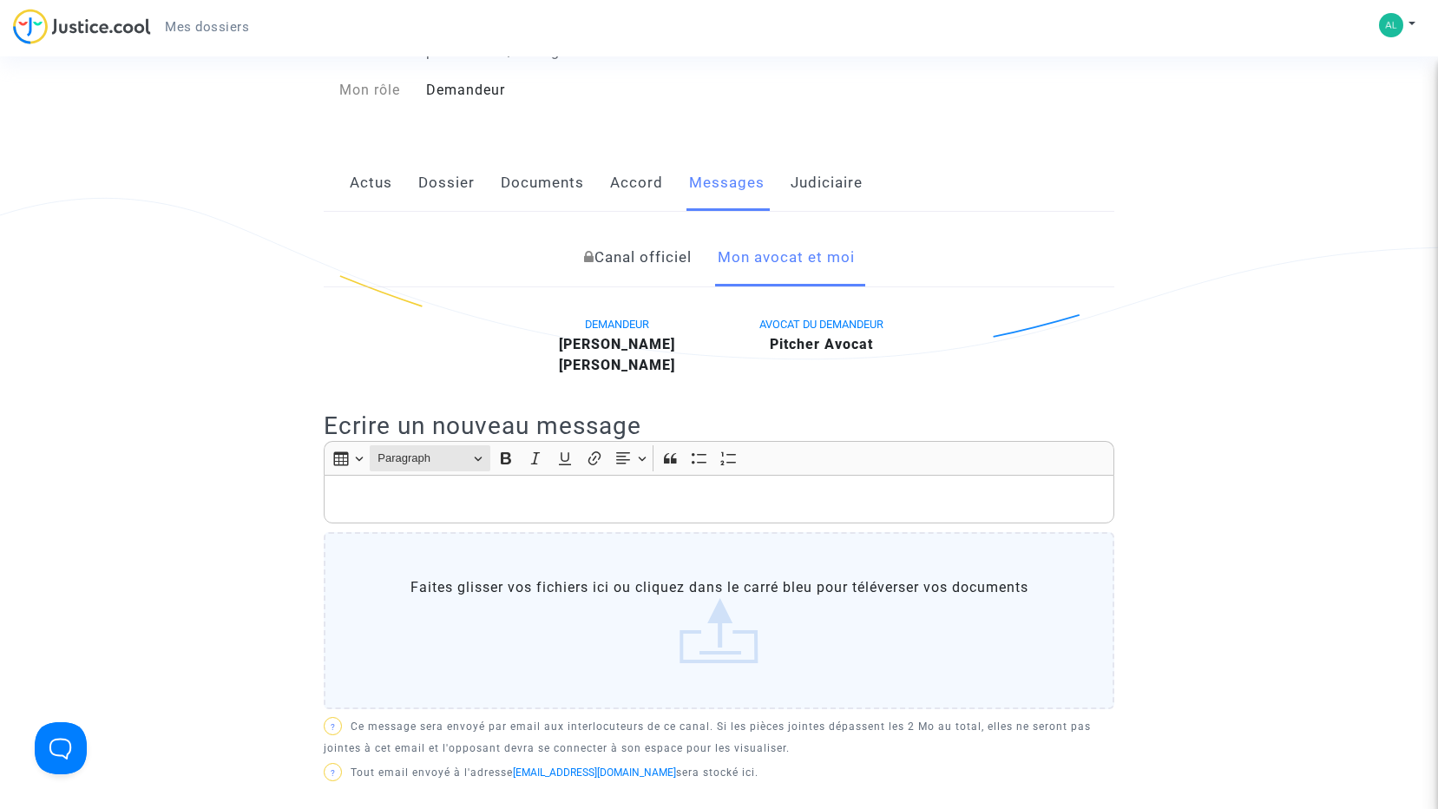
scroll to position [260, 0]
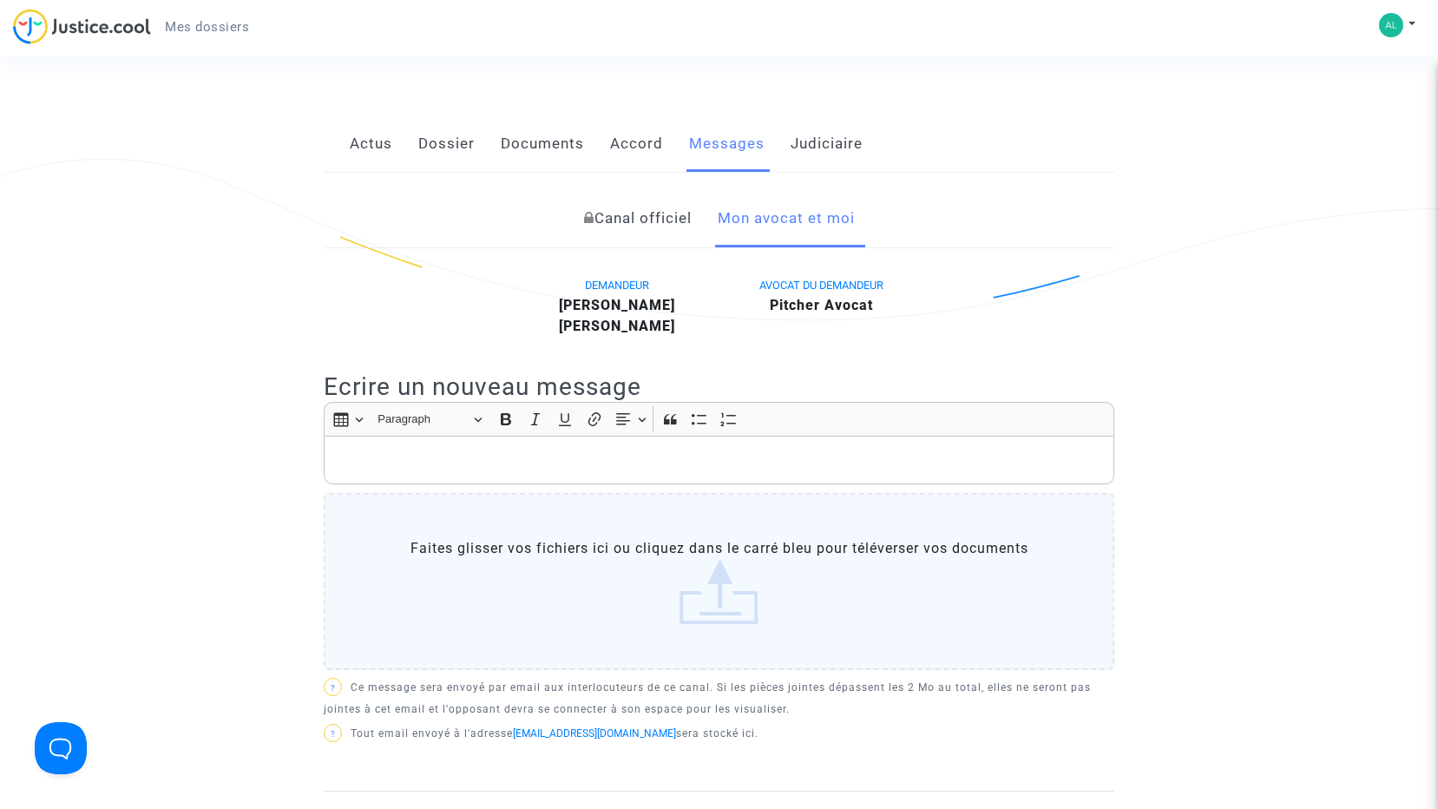
click at [475, 471] on p "Rich Text Editor, main" at bounding box center [719, 460] width 772 height 22
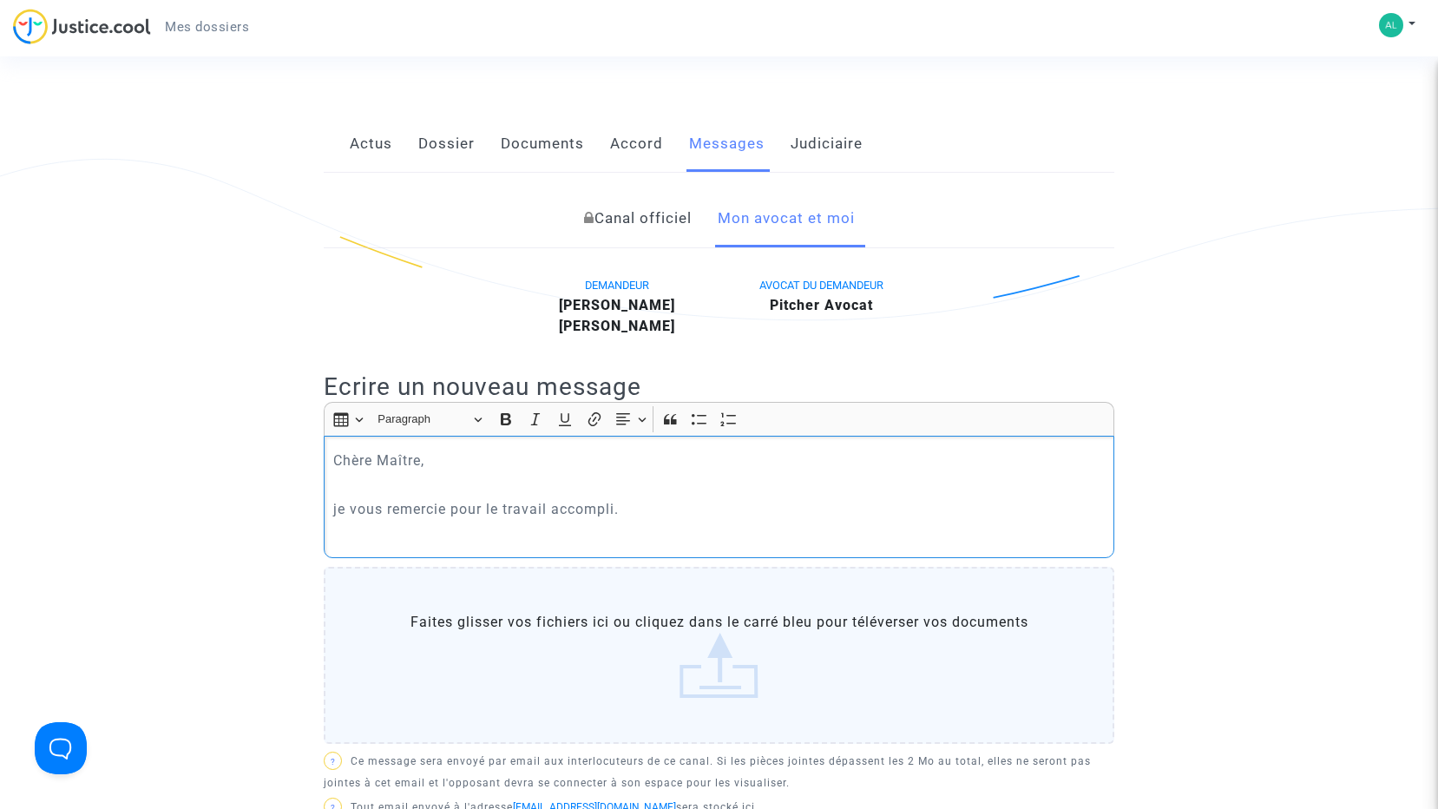
click at [537, 140] on link "Documents" at bounding box center [542, 143] width 83 height 57
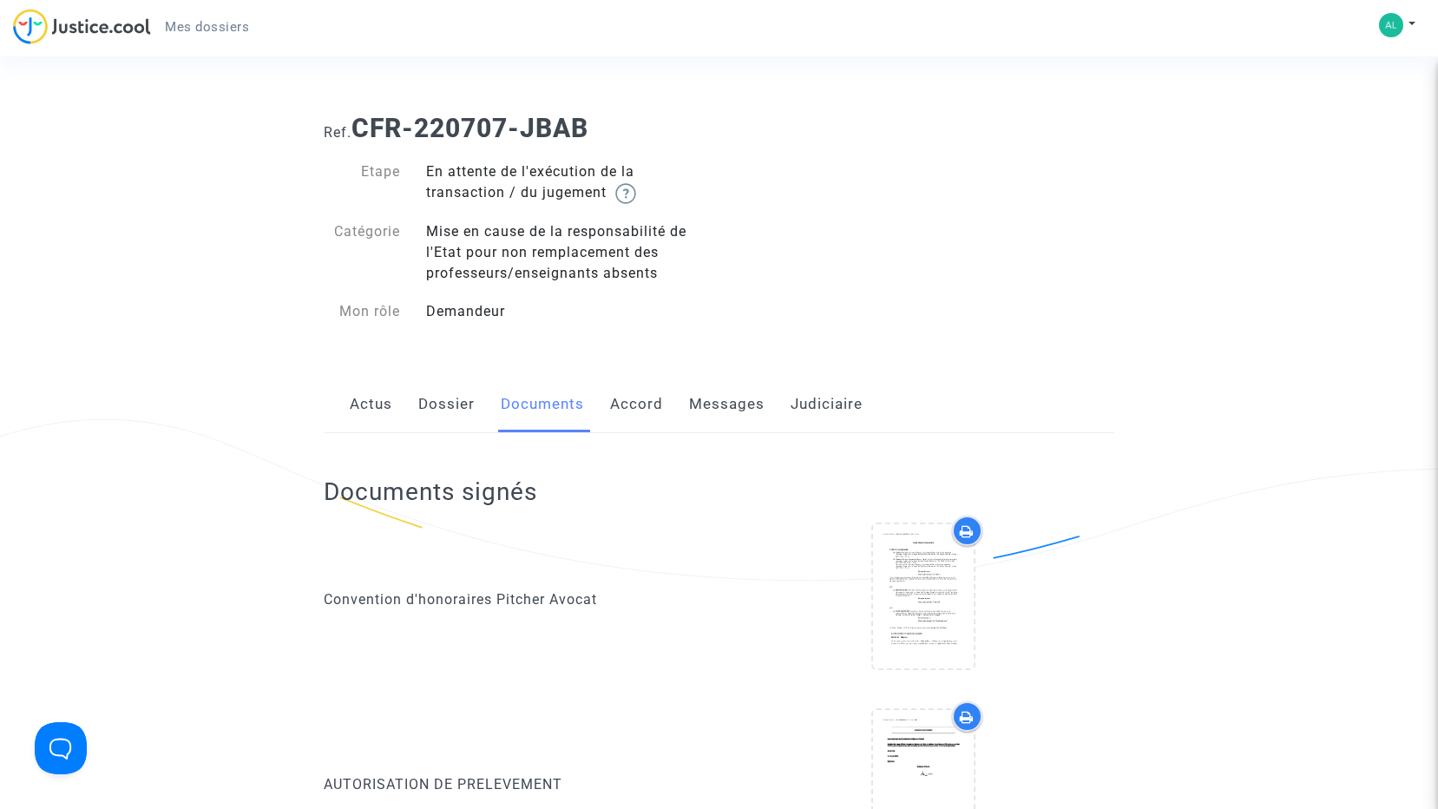
click at [368, 406] on link "Actus" at bounding box center [371, 404] width 43 height 57
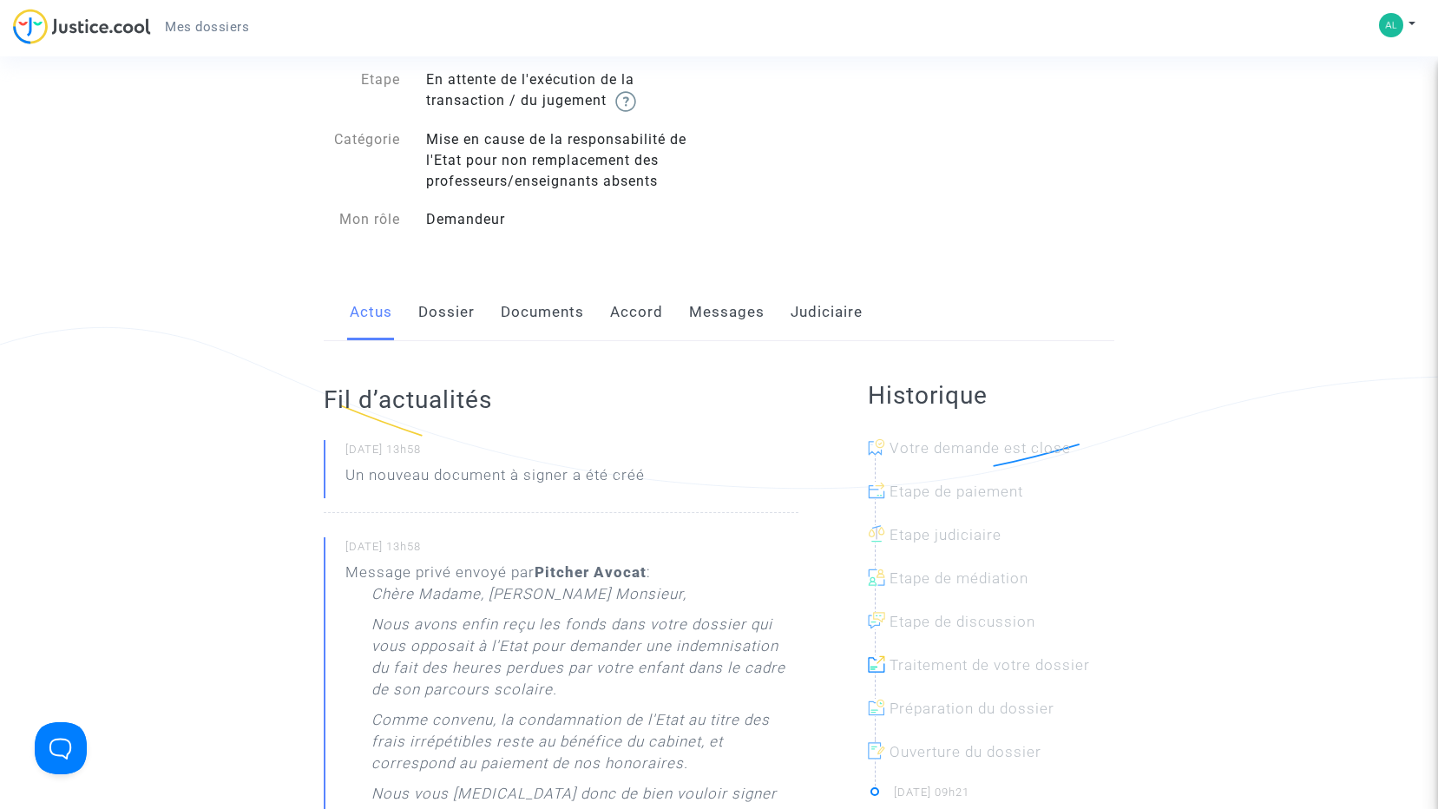
scroll to position [87, 0]
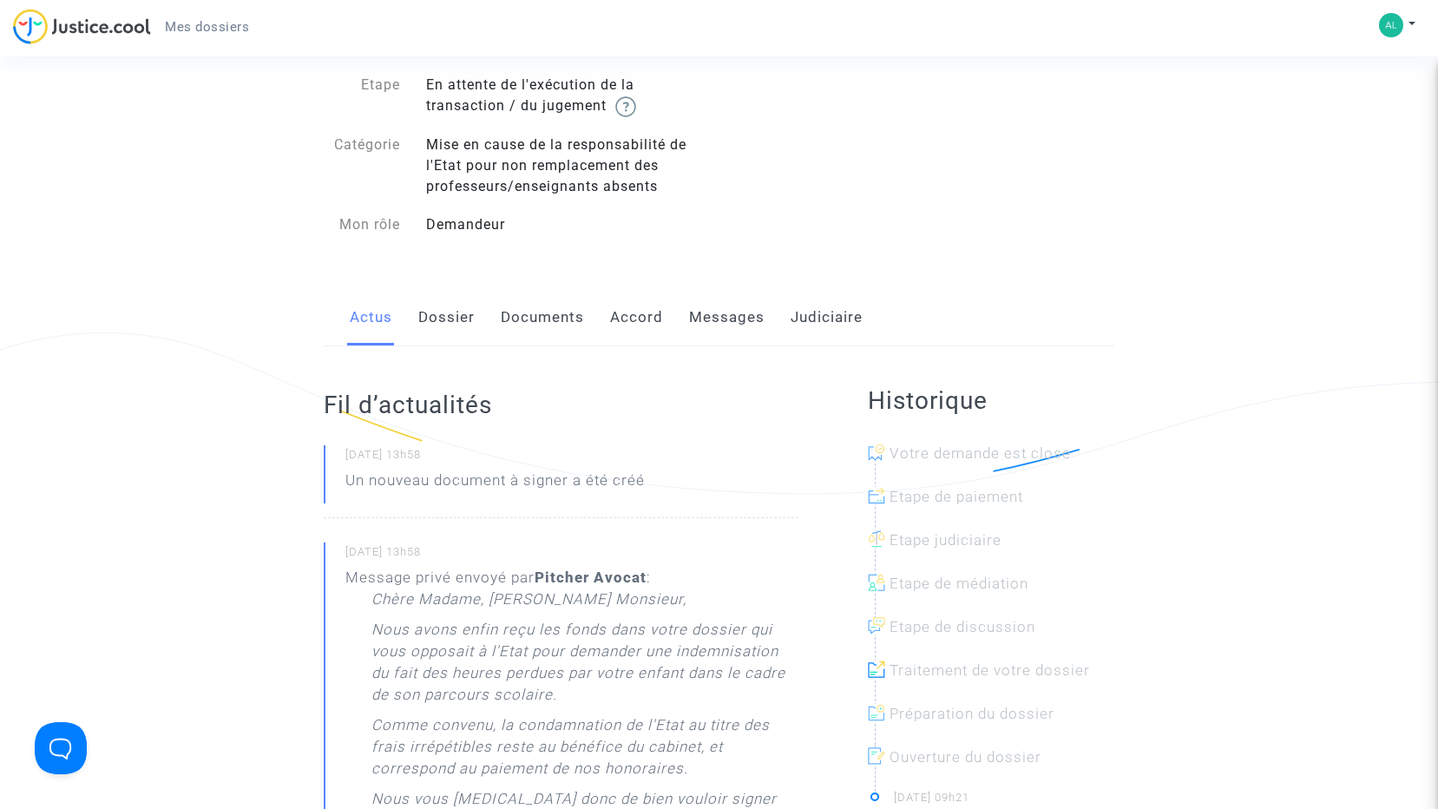
click at [724, 320] on link "Messages" at bounding box center [726, 317] width 75 height 57
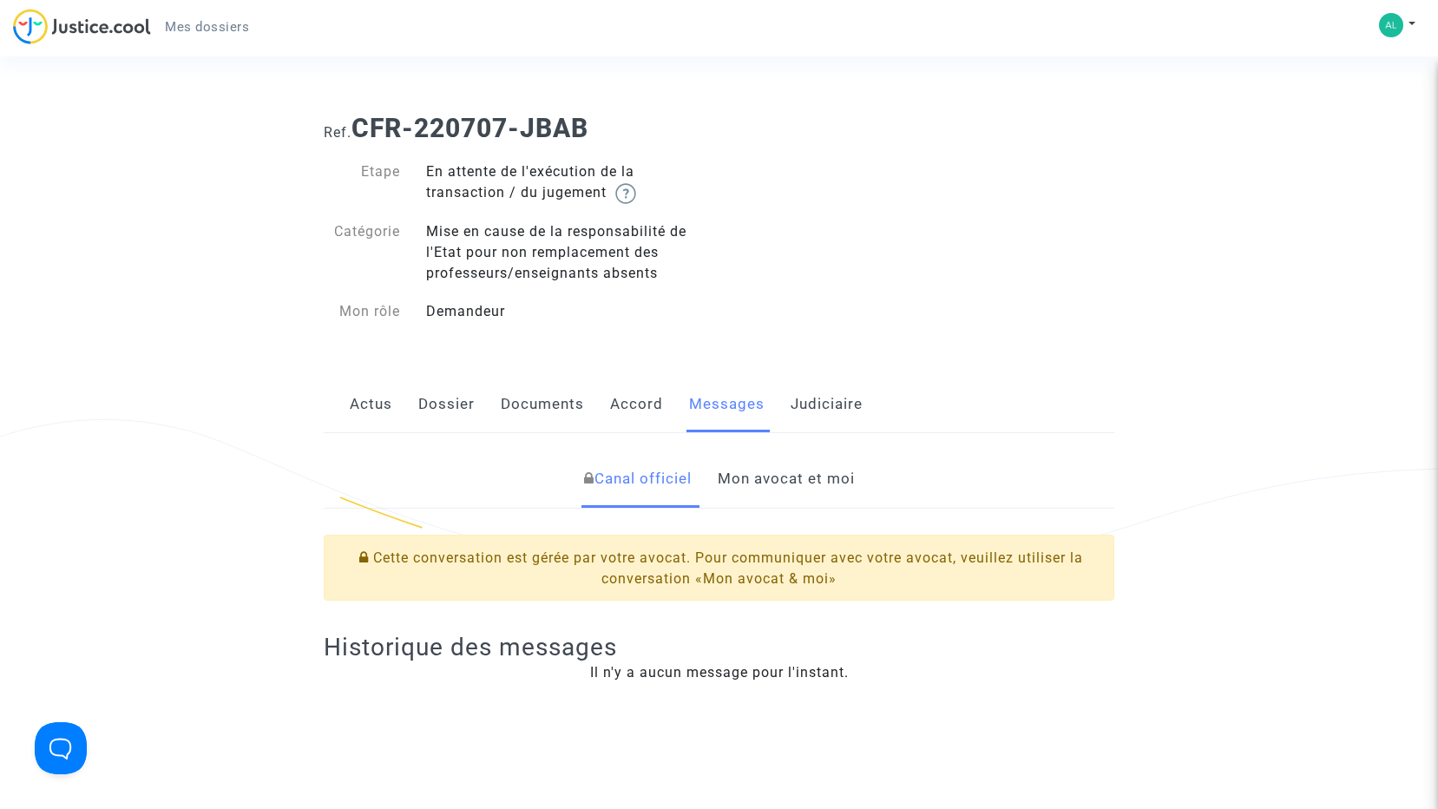
click at [764, 475] on link "Mon avocat et moi" at bounding box center [785, 478] width 137 height 57
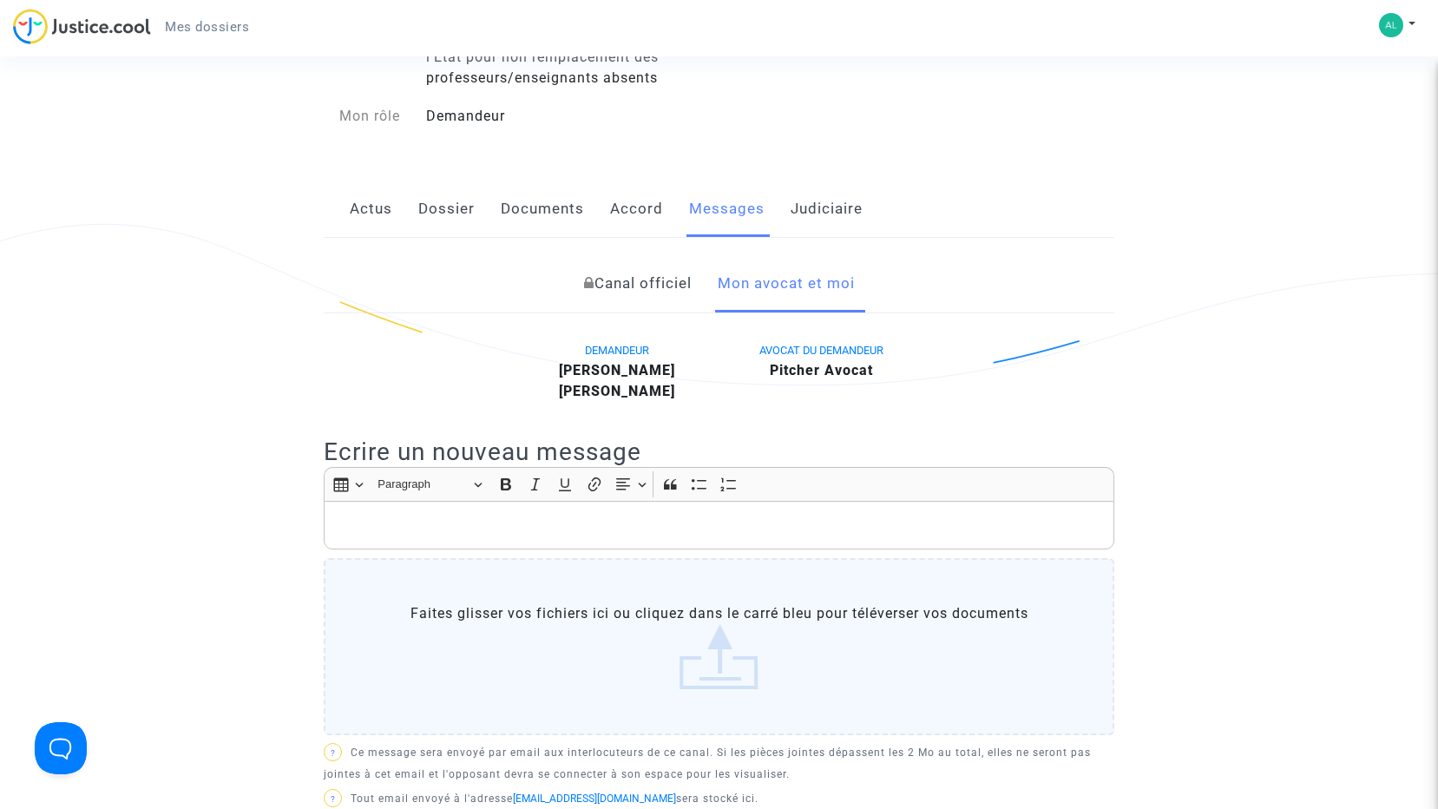
scroll to position [347, 0]
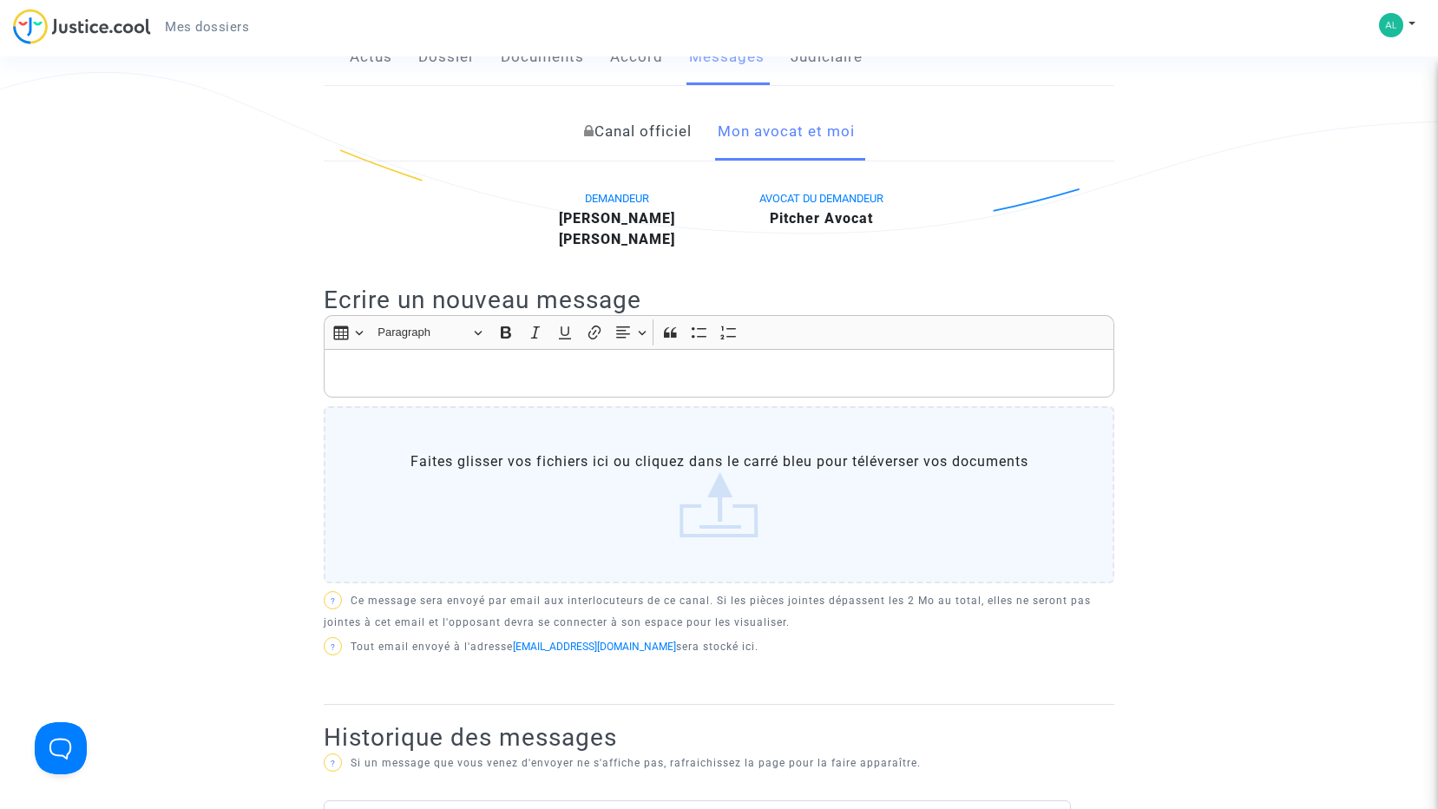
click at [715, 529] on label "Faites glisser vos fichiers ici ou cliquez dans le carré bleu pour téléverser v…" at bounding box center [719, 494] width 790 height 177
click at [0, 0] on input "Faites glisser vos fichiers ici ou cliquez dans le carré bleu pour téléverser v…" at bounding box center [0, 0] width 0 height 0
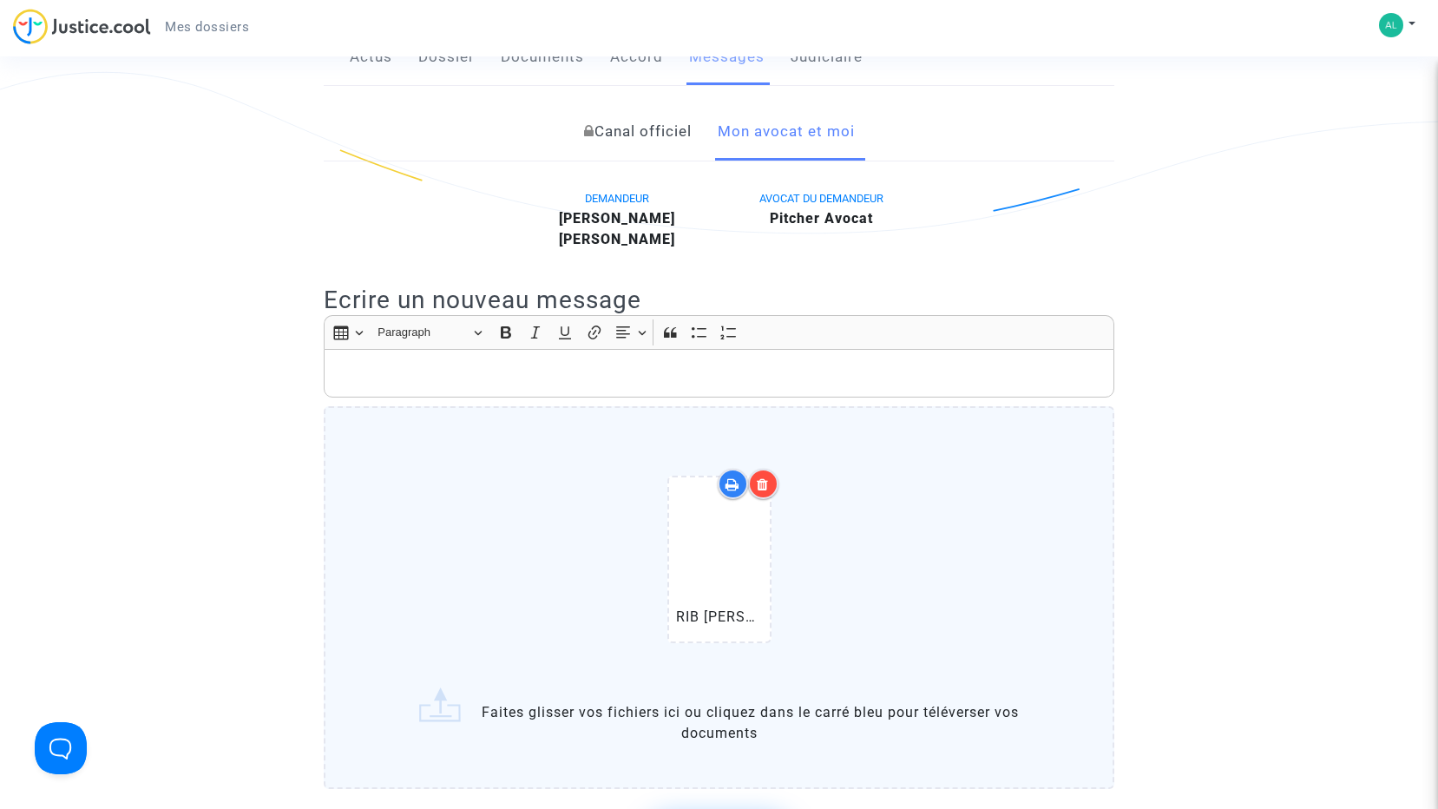
click at [439, 384] on p "Rich Text Editor, main" at bounding box center [719, 374] width 772 height 22
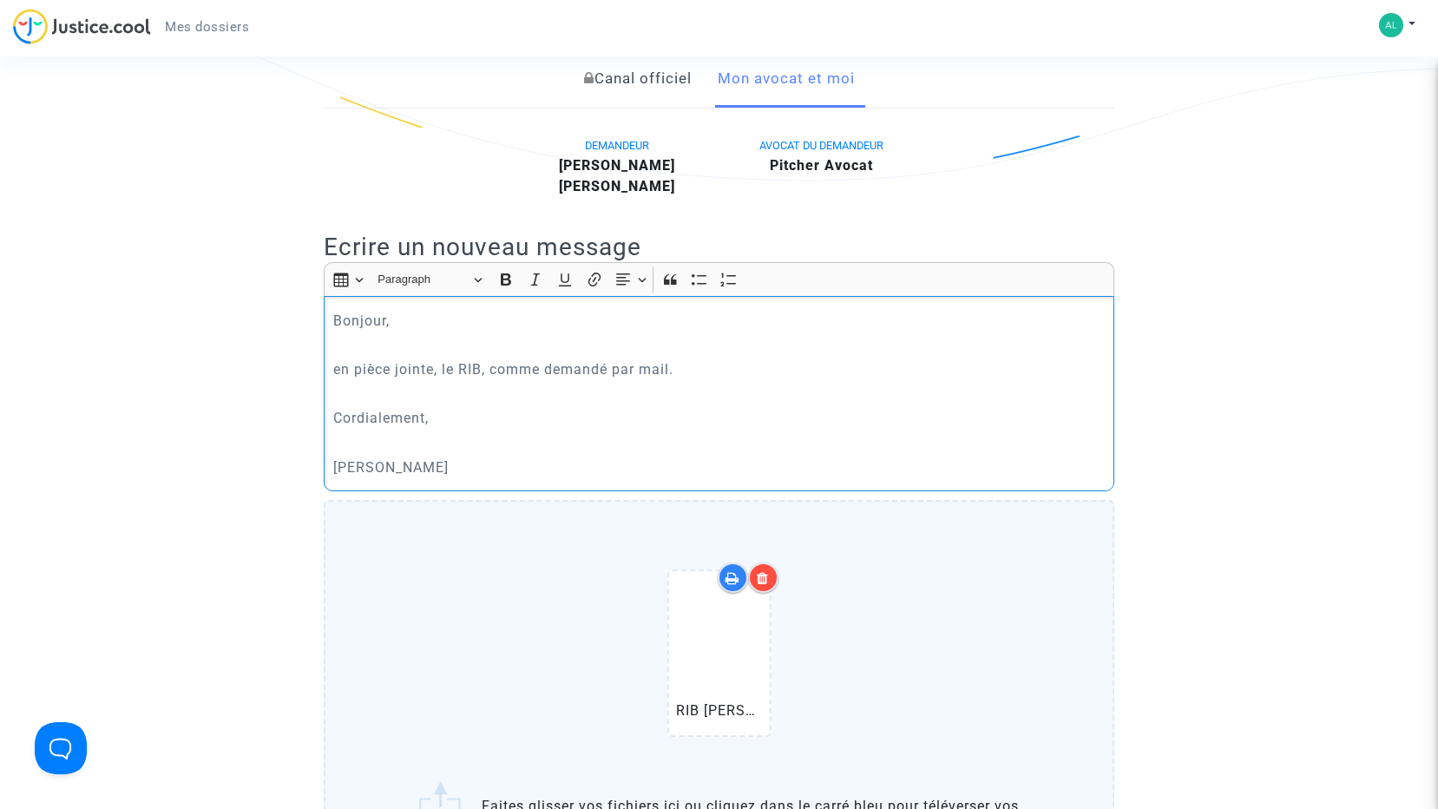
scroll to position [607, 0]
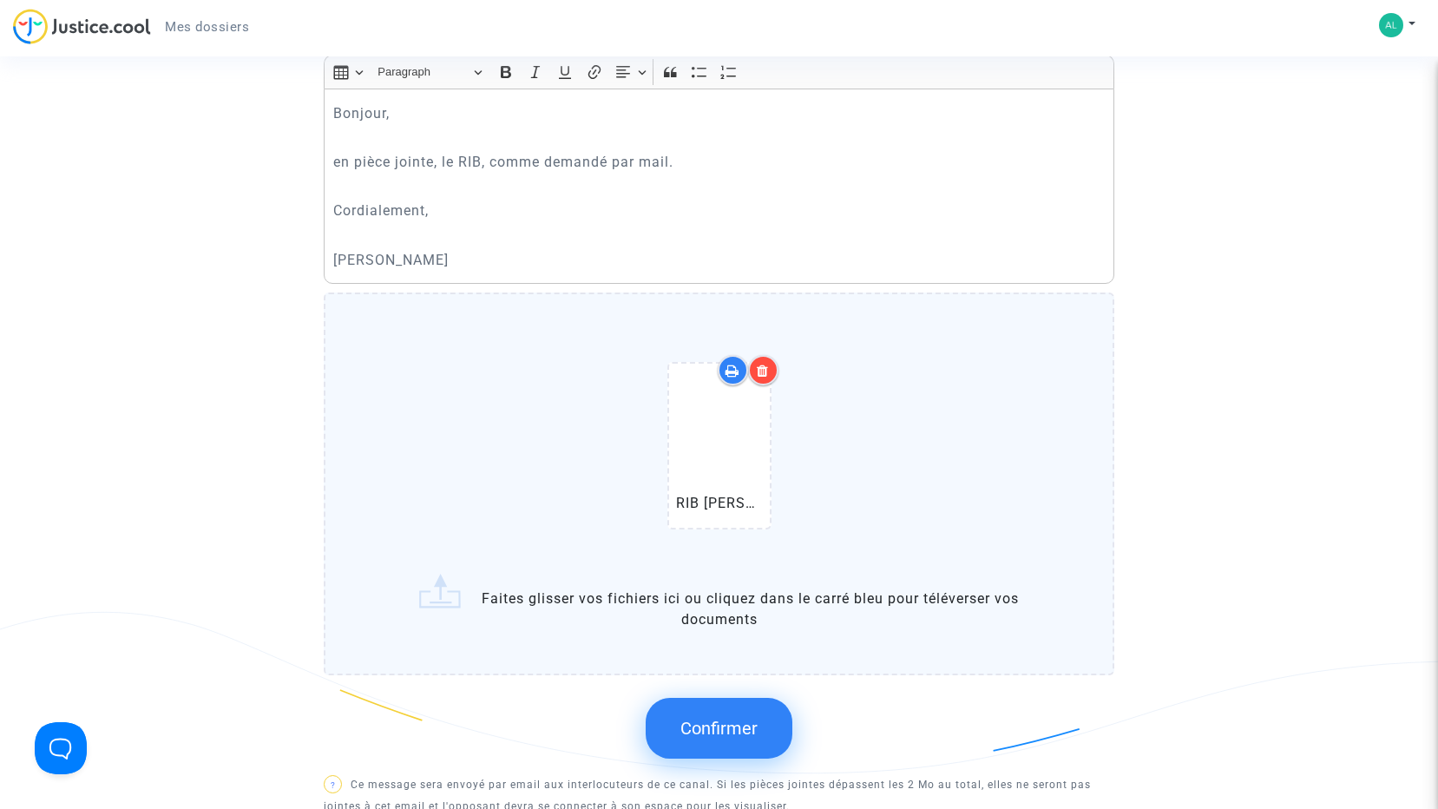
click at [717, 737] on button "Confirmer" at bounding box center [718, 727] width 147 height 61
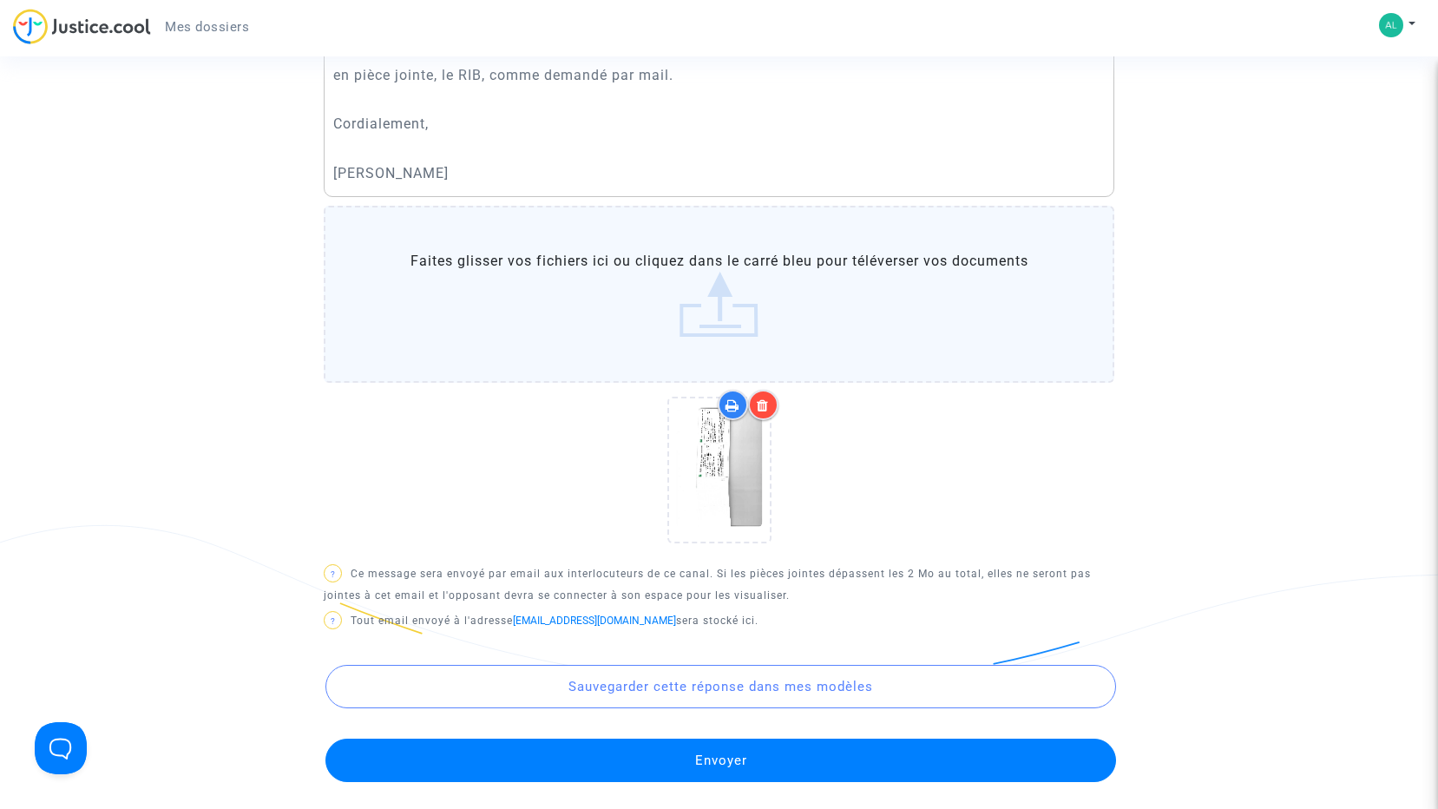
scroll to position [868, 0]
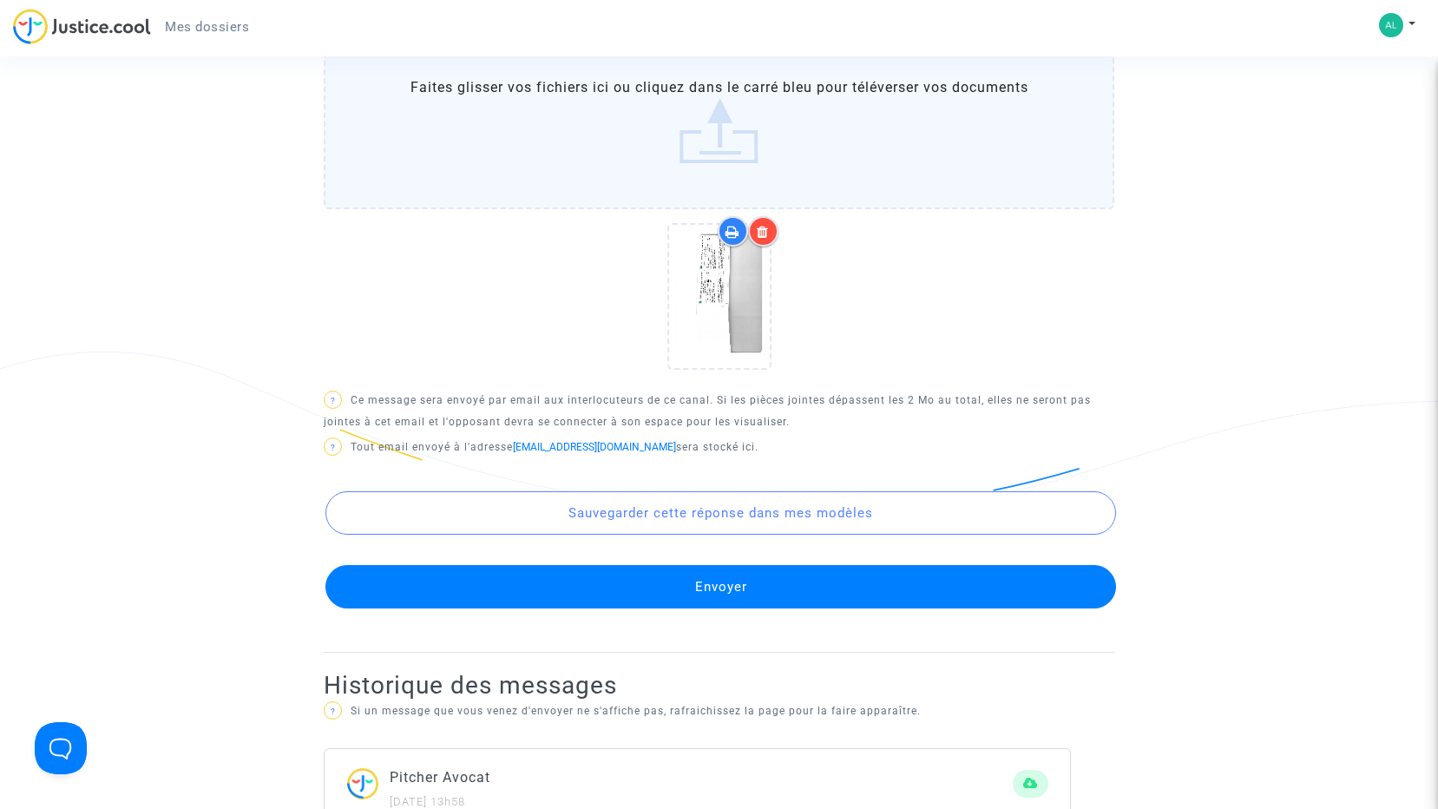
click at [630, 608] on button "Envoyer" at bounding box center [720, 586] width 790 height 43
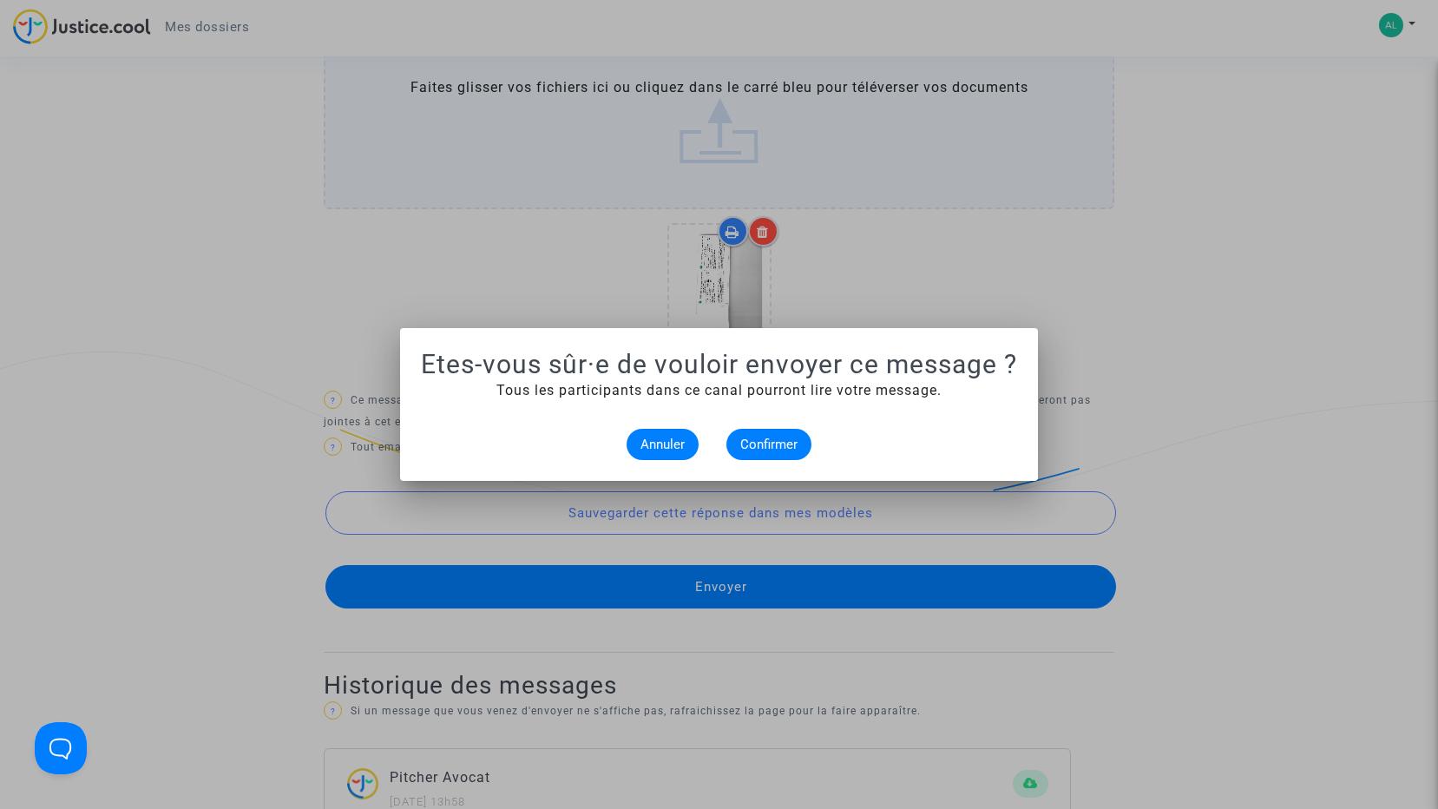
click at [169, 428] on div at bounding box center [719, 404] width 1438 height 809
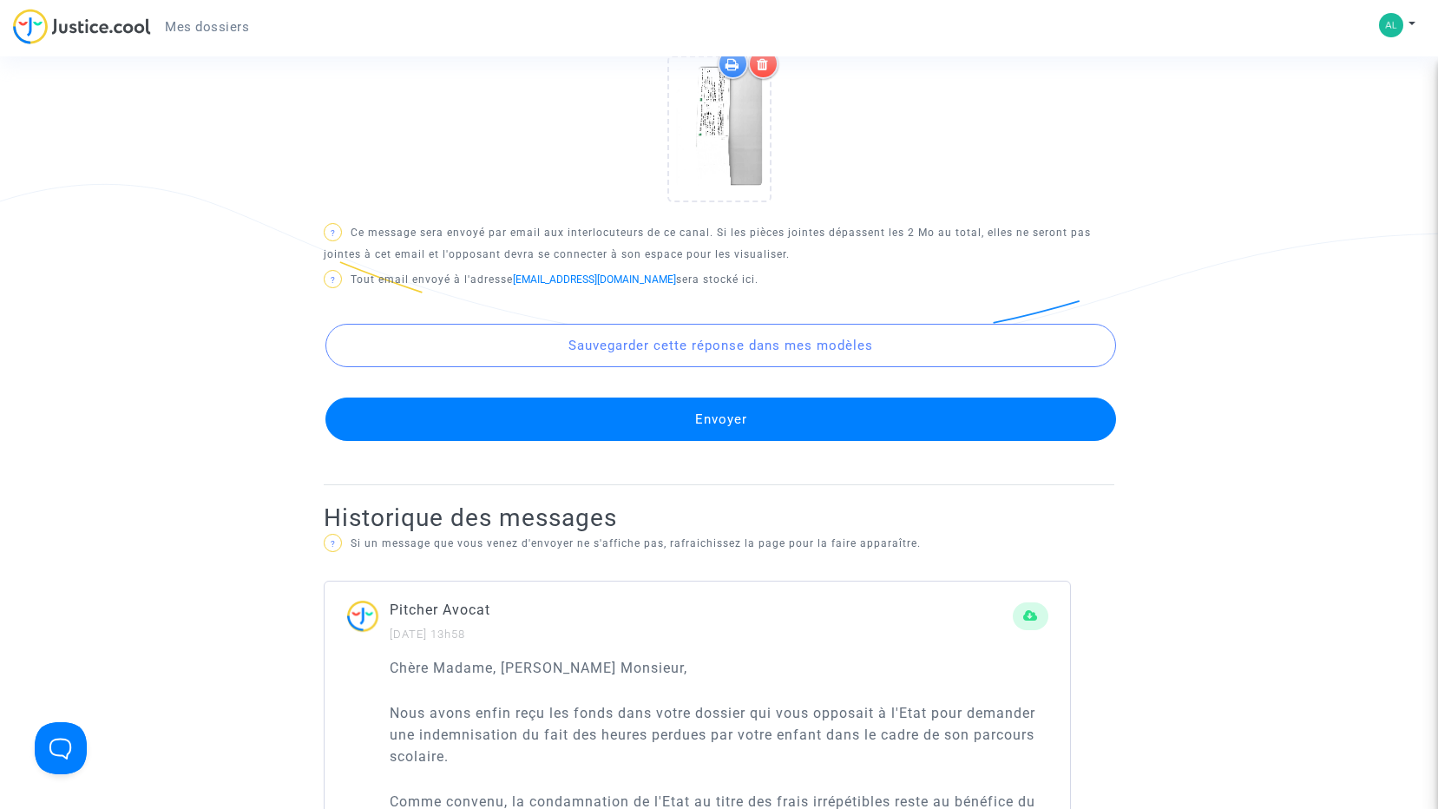
scroll to position [1041, 0]
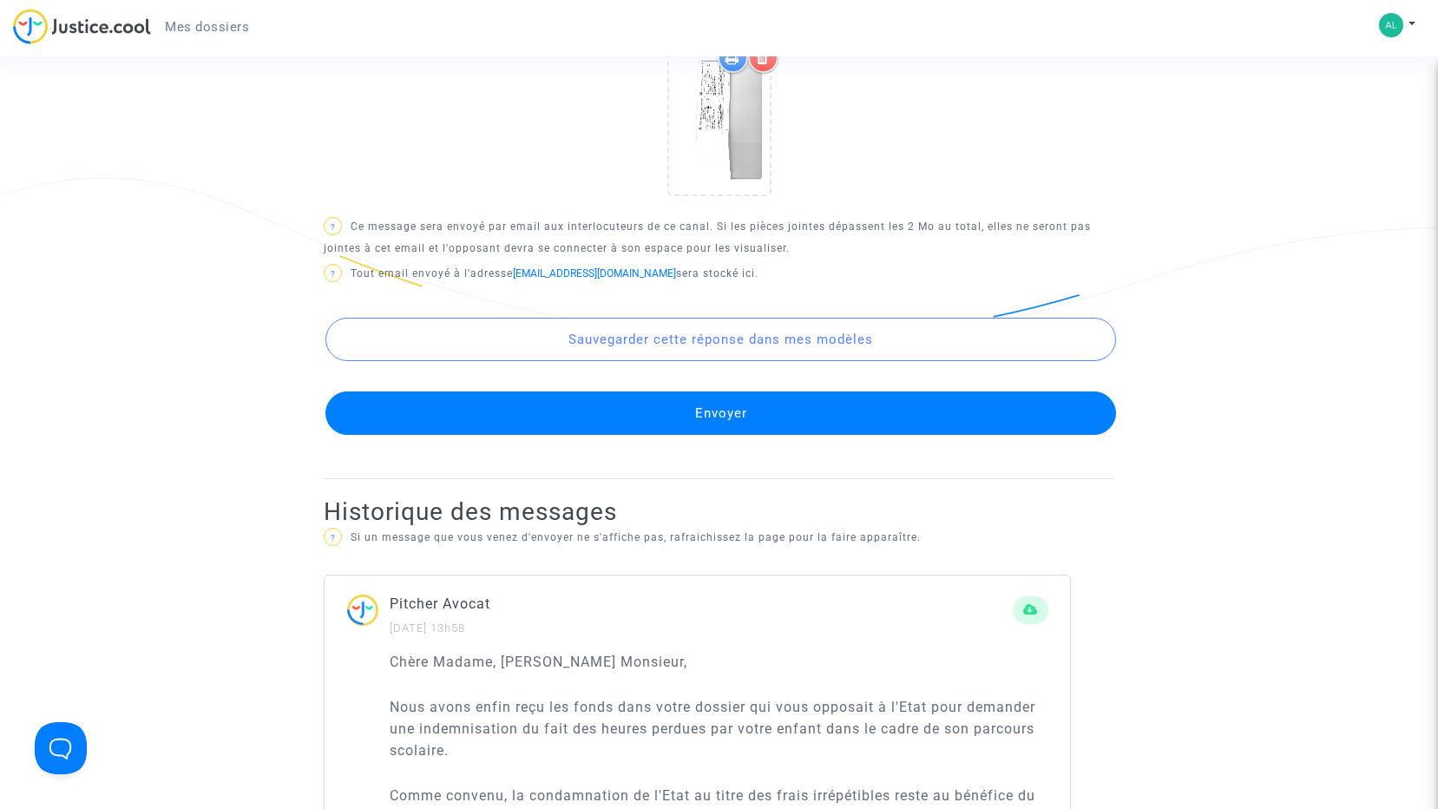
click at [682, 418] on button "Envoyer" at bounding box center [720, 412] width 790 height 43
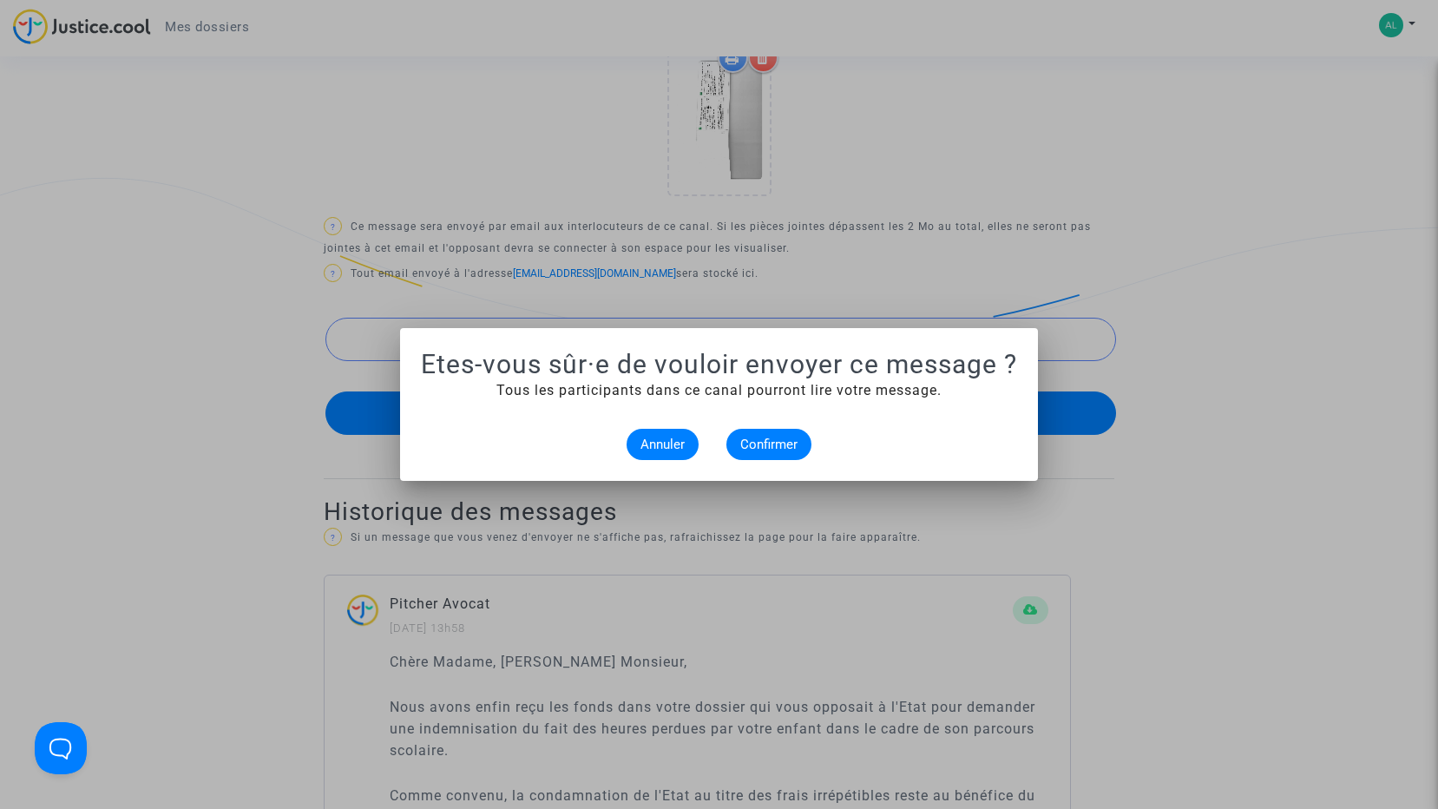
scroll to position [0, 0]
click at [666, 438] on span "Annuler" at bounding box center [662, 444] width 44 height 16
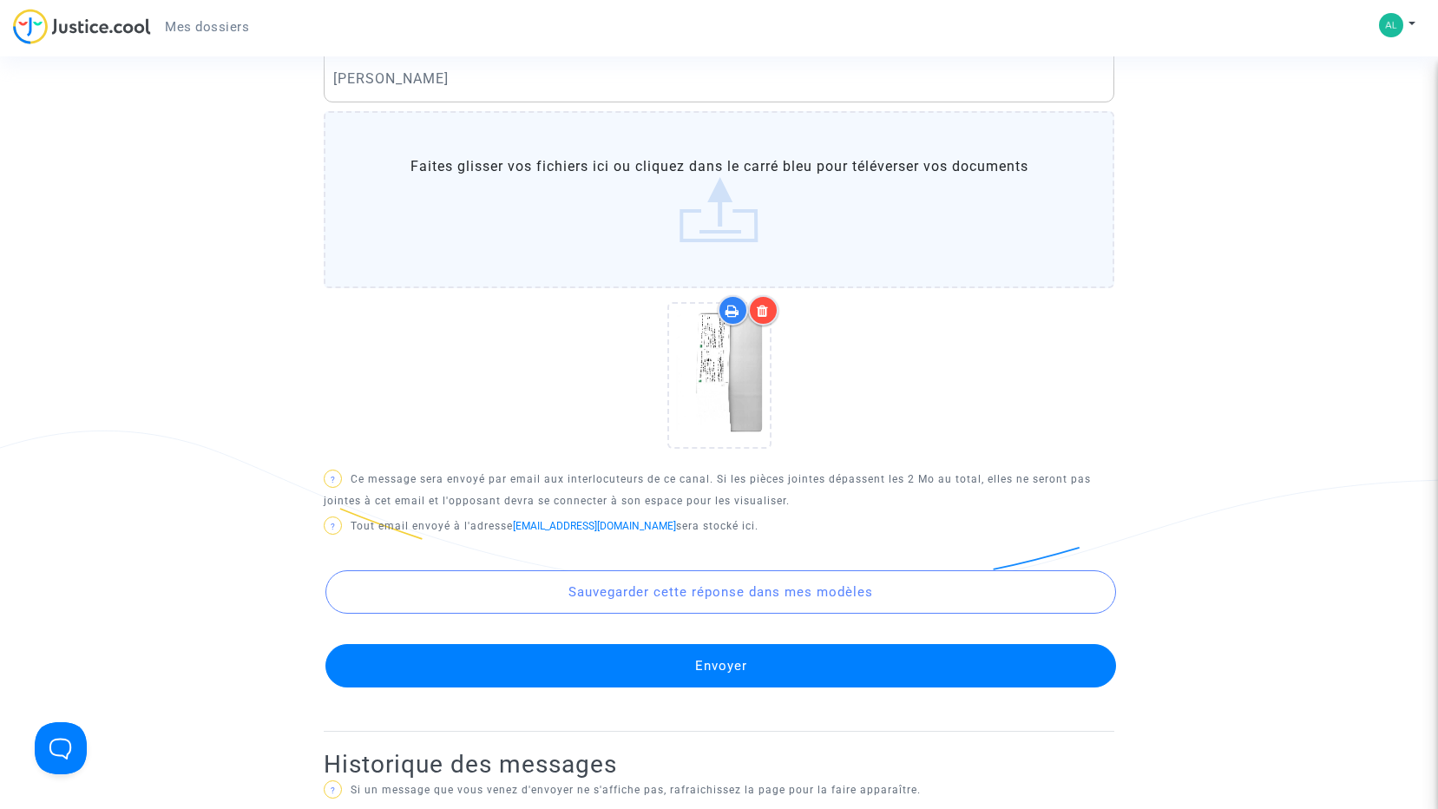
scroll to position [868, 0]
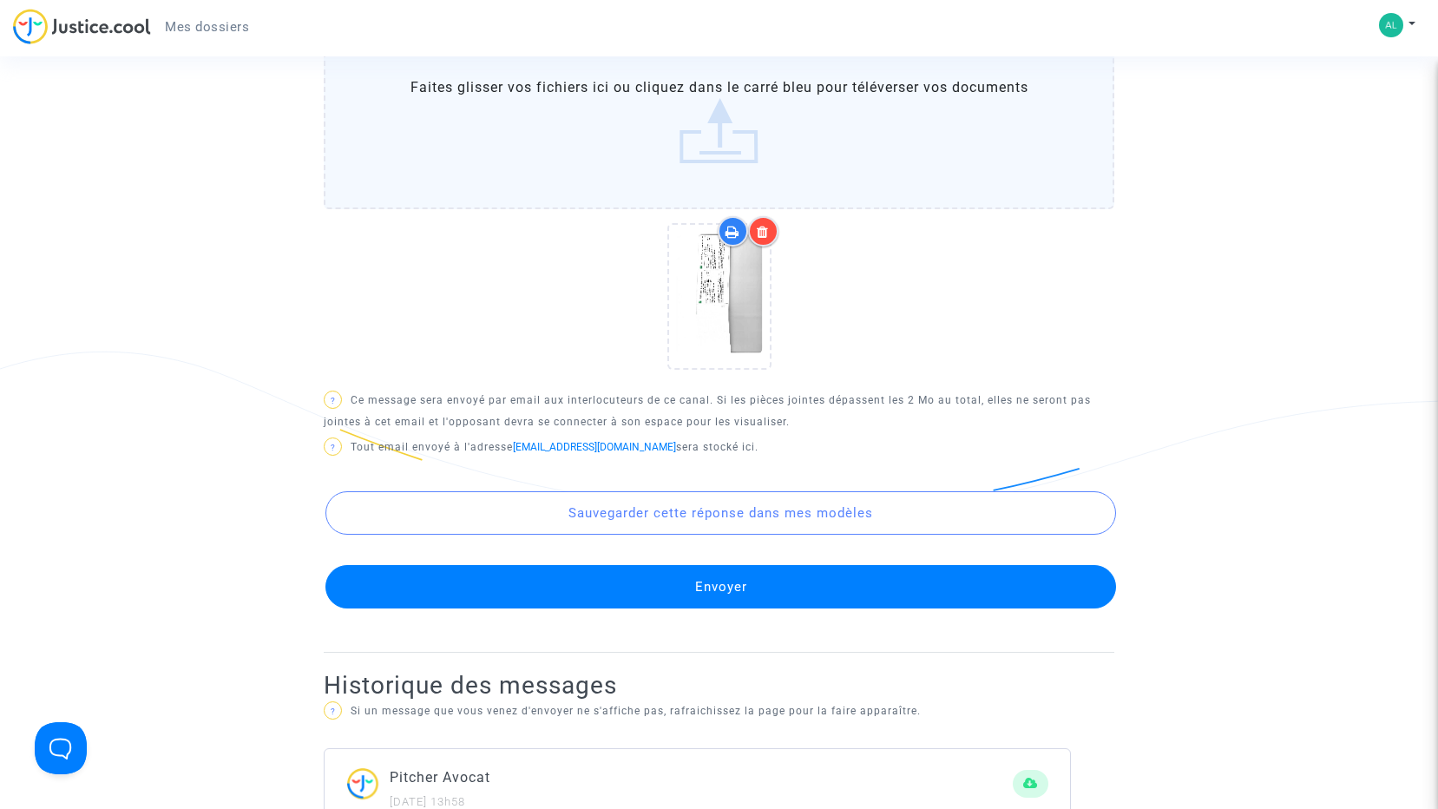
click at [712, 603] on button "Envoyer" at bounding box center [720, 586] width 790 height 43
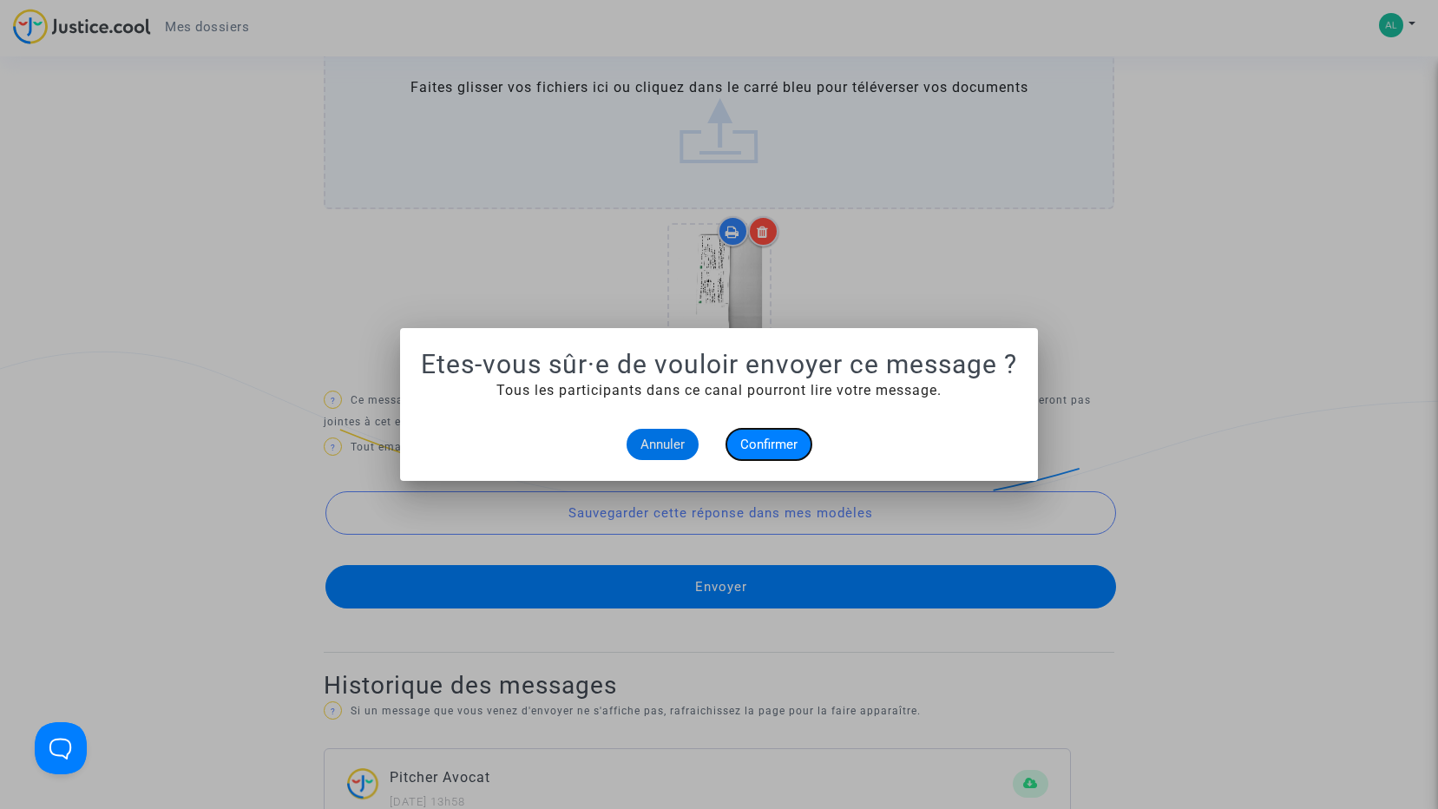
click at [761, 434] on button "Confirmer" at bounding box center [768, 444] width 85 height 31
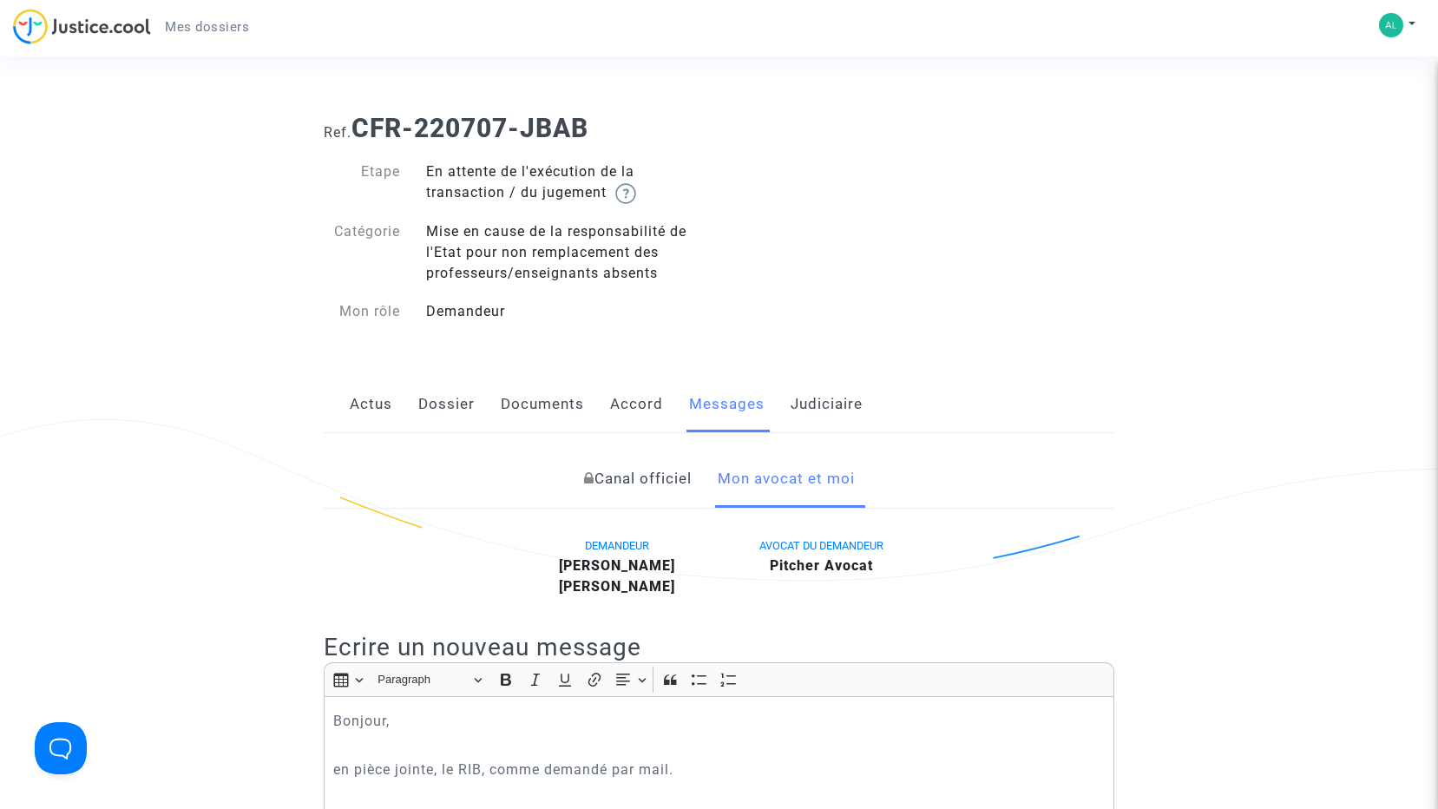
scroll to position [868, 0]
